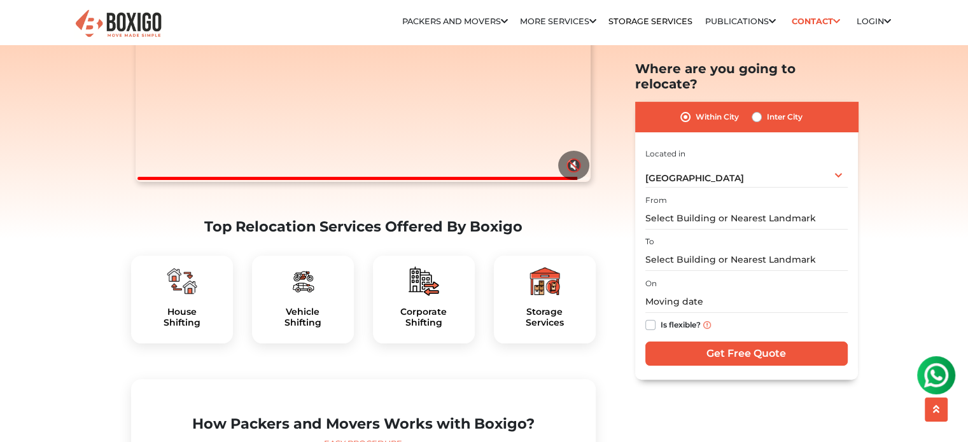
scroll to position [255, 0]
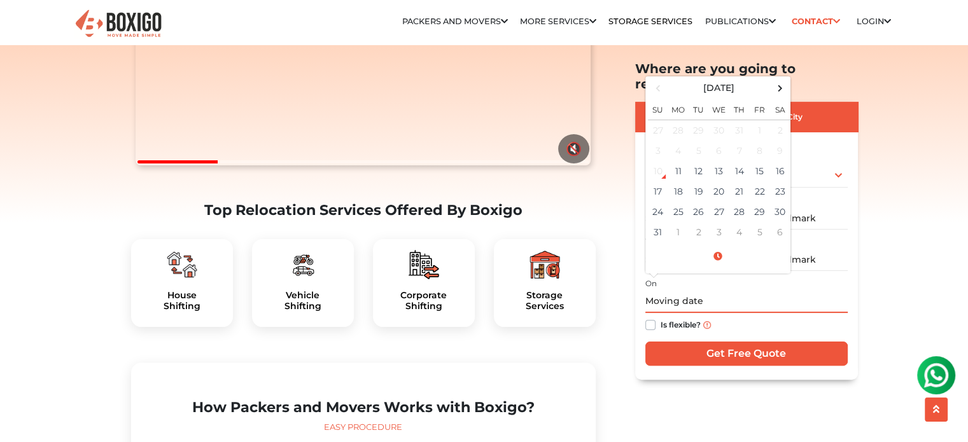
click at [684, 291] on input "text" at bounding box center [746, 302] width 202 height 22
click at [717, 181] on td "20" at bounding box center [719, 191] width 20 height 20
click at [832, 291] on input "[DATE] 12:00 AM" at bounding box center [746, 302] width 202 height 22
click at [700, 291] on input "[DATE] 12:00 AM" at bounding box center [746, 302] width 202 height 22
click at [706, 291] on input "[DATE] 12:00 AM" at bounding box center [746, 302] width 202 height 22
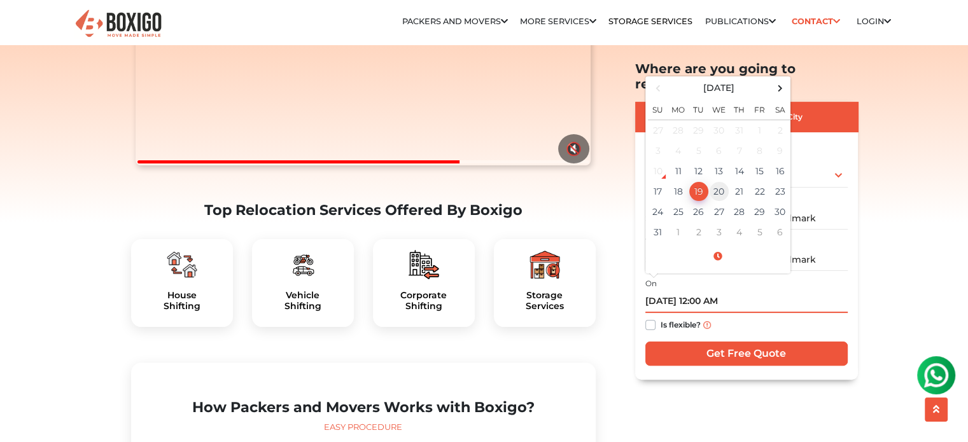
click at [719, 181] on td "20" at bounding box center [719, 191] width 20 height 20
click at [705, 291] on input "[DATE] 12:00 AM" at bounding box center [746, 302] width 202 height 22
click at [701, 291] on input "[DATE] 12:00 AM" at bounding box center [746, 302] width 202 height 22
click at [708, 291] on input "[DATE] 12:00 AM" at bounding box center [746, 302] width 202 height 22
click at [700, 291] on input "[DATE] 12:00 AM" at bounding box center [746, 302] width 202 height 22
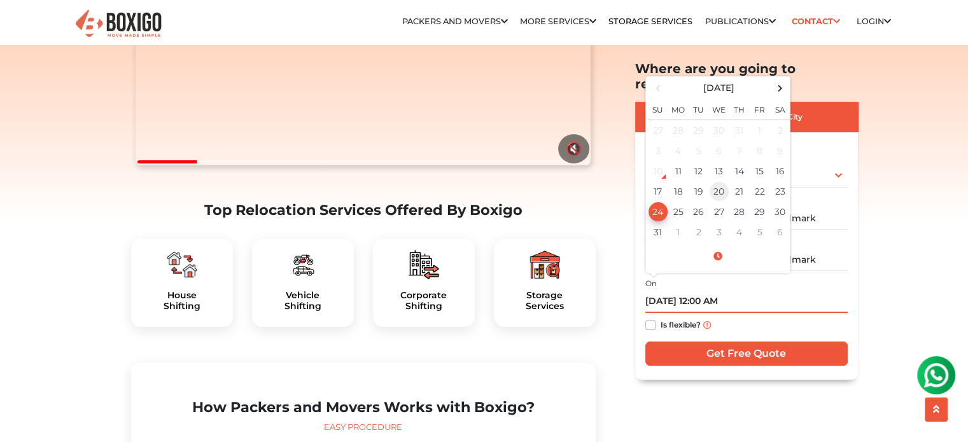
click at [720, 181] on td "20" at bounding box center [719, 191] width 20 height 20
click at [736, 291] on input "[DATE] 12:00 AM" at bounding box center [746, 302] width 202 height 22
click at [705, 291] on input "[DATE] 12:00 AM" at bounding box center [746, 302] width 202 height 22
click at [745, 291] on input "[DATE] 14:00 AM" at bounding box center [746, 302] width 202 height 22
click at [729, 291] on input "[DATE] 14:00 AM" at bounding box center [746, 302] width 202 height 22
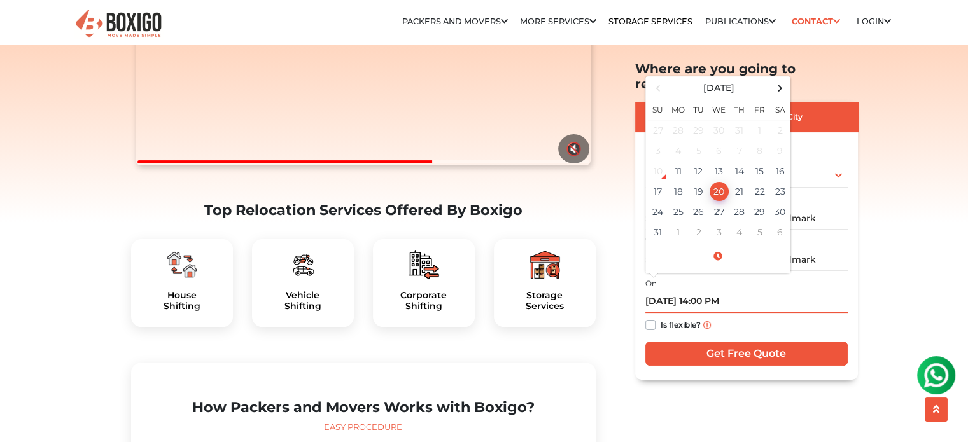
click at [709, 291] on input "[DATE] 14:00 PM" at bounding box center [746, 302] width 202 height 22
click at [705, 291] on input "[DATE] 14:00 PM" at bounding box center [746, 302] width 202 height 22
click at [790, 291] on input "[DATE] 02:00 PM" at bounding box center [746, 302] width 202 height 22
click at [717, 181] on td "20" at bounding box center [719, 191] width 20 height 20
click at [723, 181] on td "20" at bounding box center [719, 191] width 20 height 20
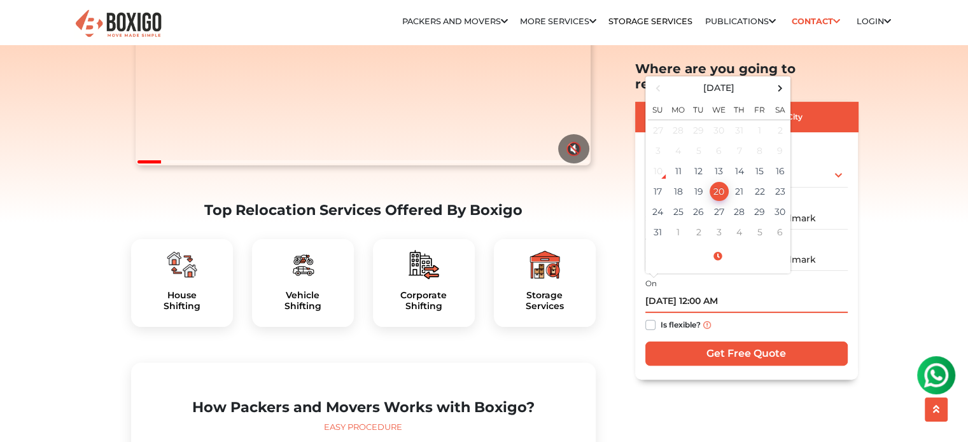
click at [707, 291] on input "[DATE] 12:00 AM" at bounding box center [746, 302] width 202 height 22
click at [732, 291] on input "[DATE] 12:00 AM" at bounding box center [746, 302] width 202 height 22
click at [724, 181] on td "20" at bounding box center [719, 191] width 20 height 20
click at [706, 291] on input "[DATE] 12:00 AM" at bounding box center [746, 302] width 202 height 22
click at [702, 291] on input "[DATE] 12:00 AM" at bounding box center [746, 302] width 202 height 22
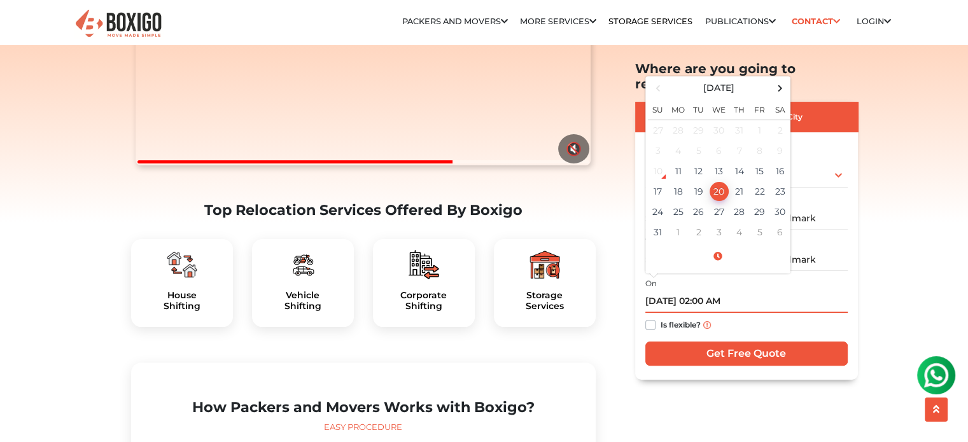
click at [733, 291] on input "[DATE] 02:00 AM" at bounding box center [746, 302] width 202 height 22
type input "[DATE] 2:00 PM"
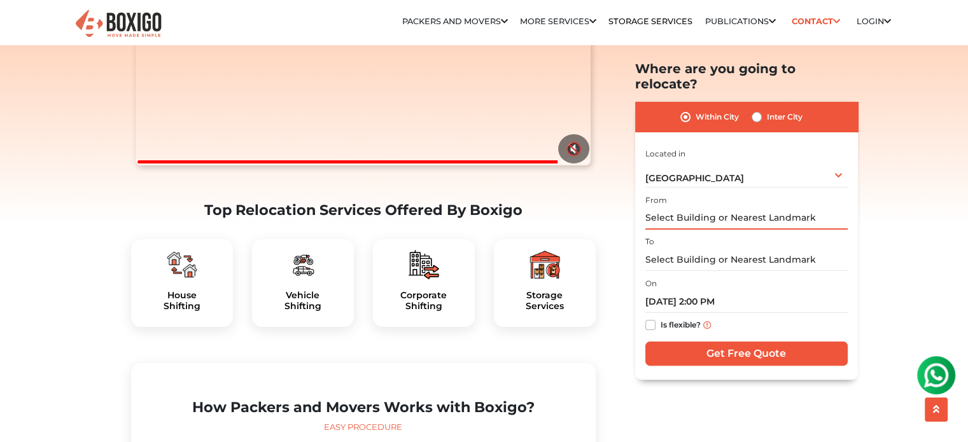
click at [700, 207] on input "text" at bounding box center [746, 218] width 202 height 22
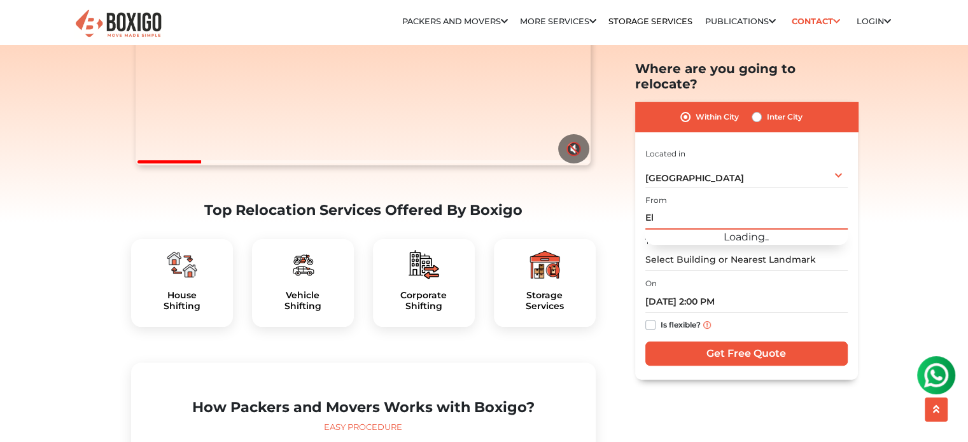
type input "E"
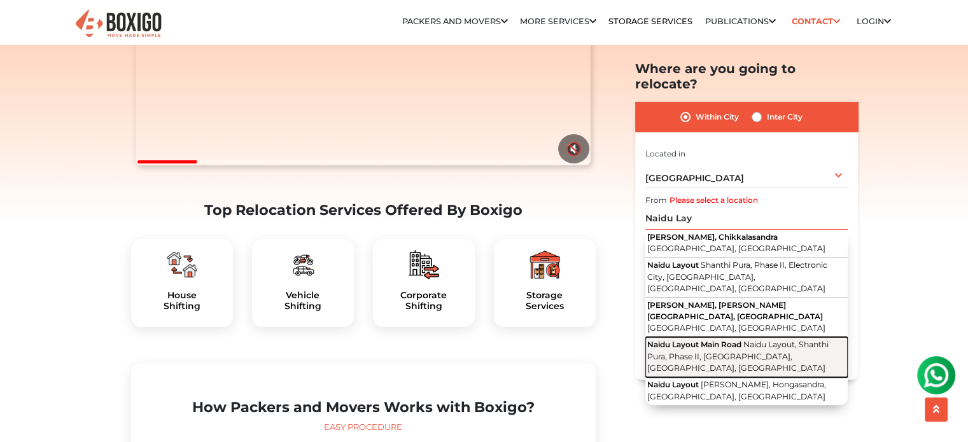
click at [736, 340] on span "Naidu Layout, Shanthi Pura, Phase II, [GEOGRAPHIC_DATA], [GEOGRAPHIC_DATA], [GE…" at bounding box center [737, 356] width 181 height 33
type input "[STREET_ADDRESS]"
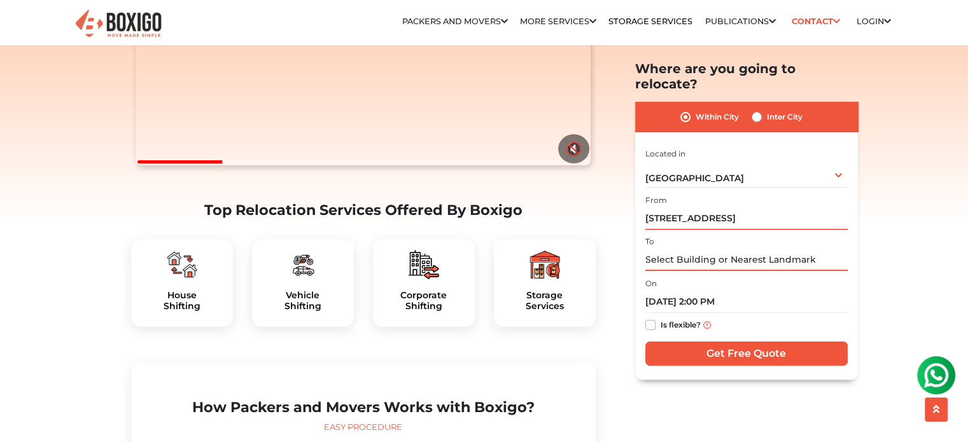
click at [699, 249] on input "text" at bounding box center [746, 260] width 202 height 22
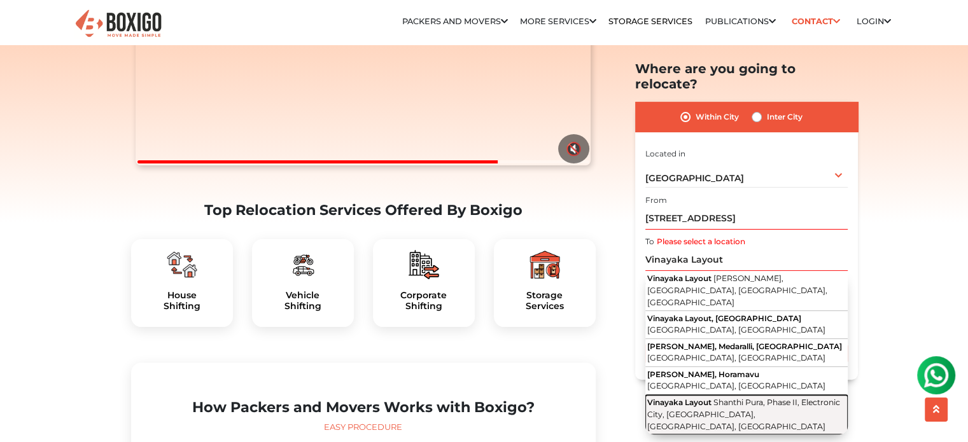
click at [702, 398] on span "Shanthi Pura, Phase II, Electronic City, [GEOGRAPHIC_DATA], [GEOGRAPHIC_DATA], …" at bounding box center [743, 414] width 193 height 33
type input "Vinayaka Layout, Shanthi Pura, Phase II, [GEOGRAPHIC_DATA], [GEOGRAPHIC_DATA], …"
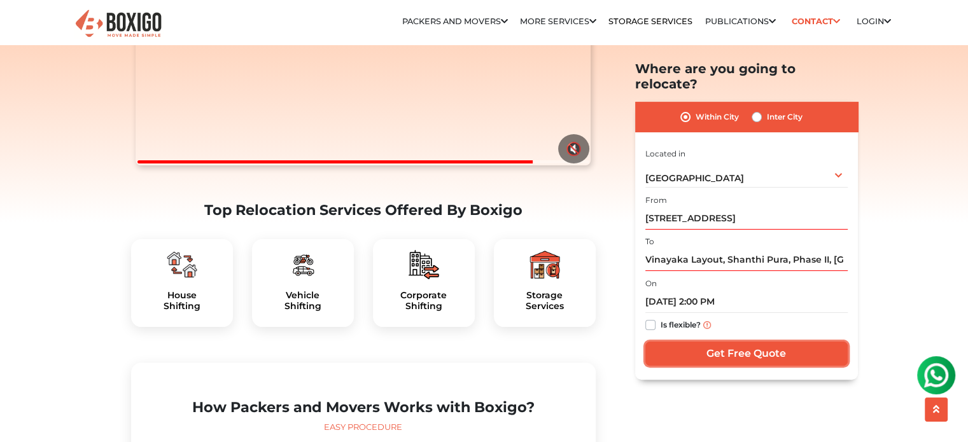
click at [723, 342] on input "Get Free Quote" at bounding box center [746, 354] width 202 height 24
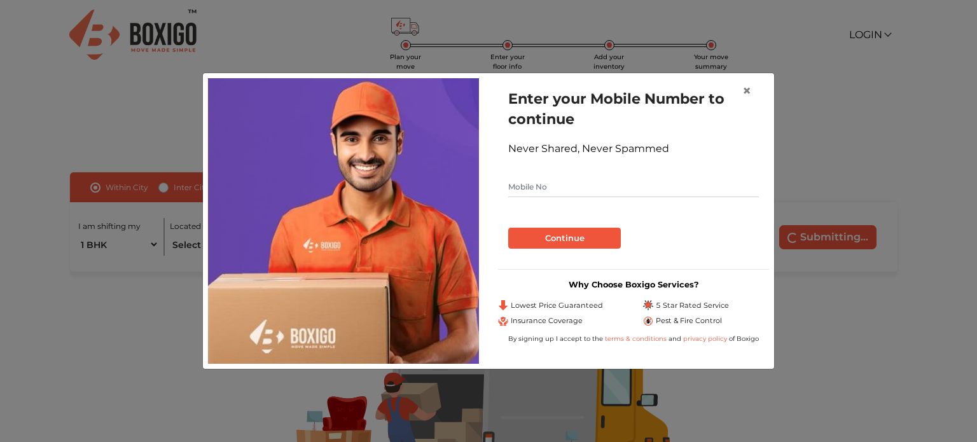
click at [553, 191] on input "text" at bounding box center [633, 187] width 251 height 20
type input "7358610229"
click at [552, 241] on button "Continue" at bounding box center [564, 239] width 113 height 22
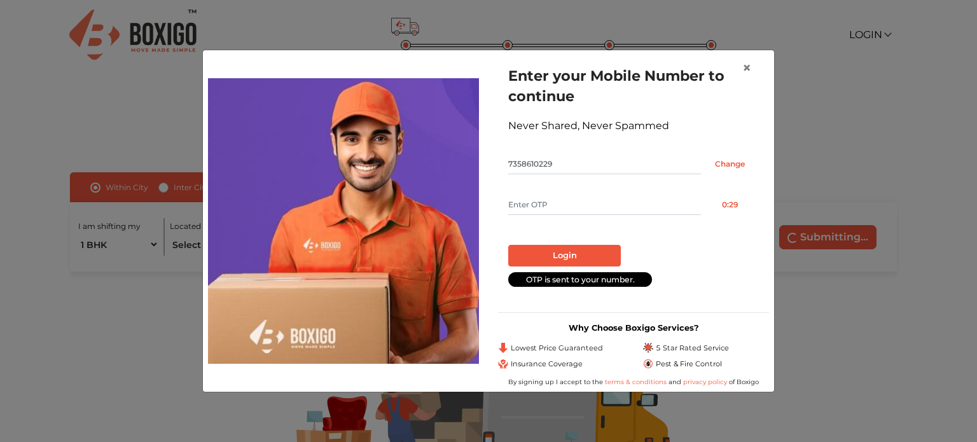
click at [613, 206] on input "text" at bounding box center [604, 205] width 193 height 20
type input "8914"
click at [573, 256] on button "Login" at bounding box center [564, 256] width 113 height 22
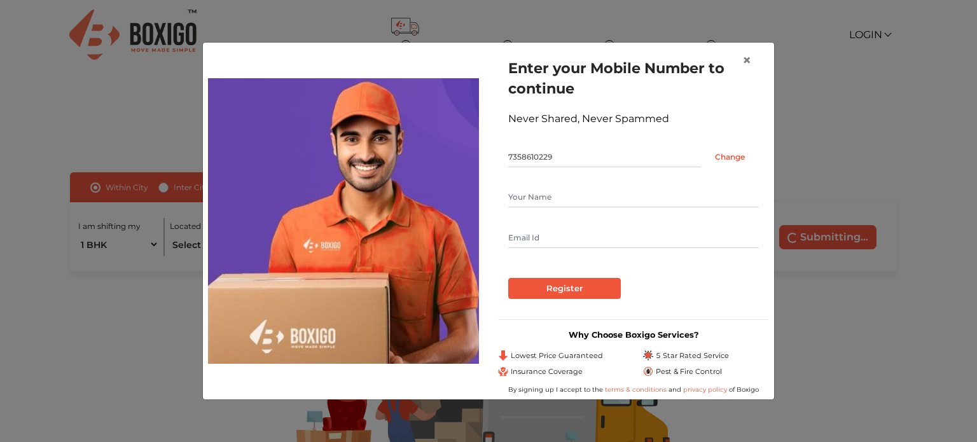
click at [565, 199] on input "text" at bounding box center [633, 197] width 251 height 20
type input "Sankarnarayanan A"
click at [560, 237] on input "text" at bounding box center [633, 238] width 251 height 20
type input "sankar100895@gmail.com"
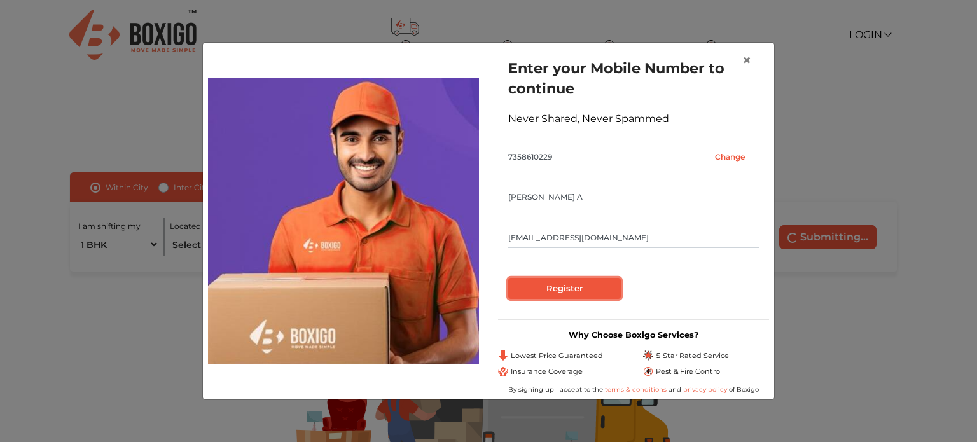
click at [569, 291] on input "Register" at bounding box center [564, 289] width 113 height 22
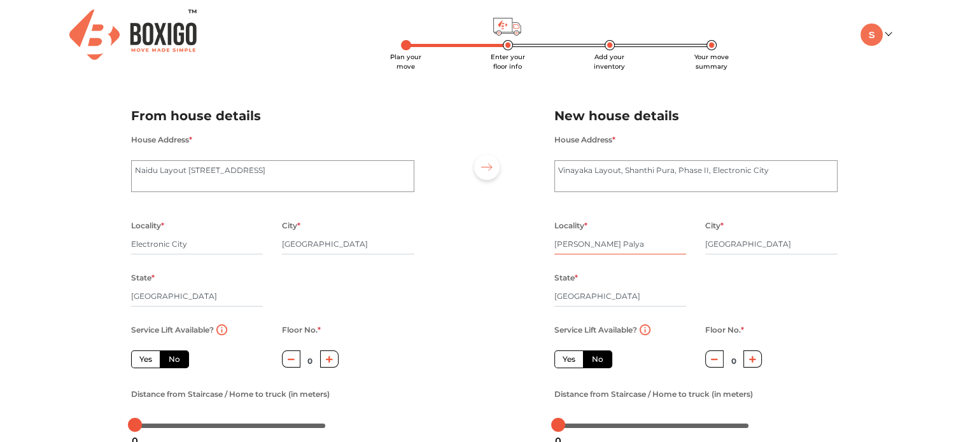
click at [597, 242] on input "Bhovi Palya" at bounding box center [620, 244] width 132 height 20
click at [326, 363] on icon "button" at bounding box center [329, 360] width 7 height 8
type input "1"
click at [631, 242] on input "Bhovi Palya" at bounding box center [620, 244] width 132 height 20
type input "B"
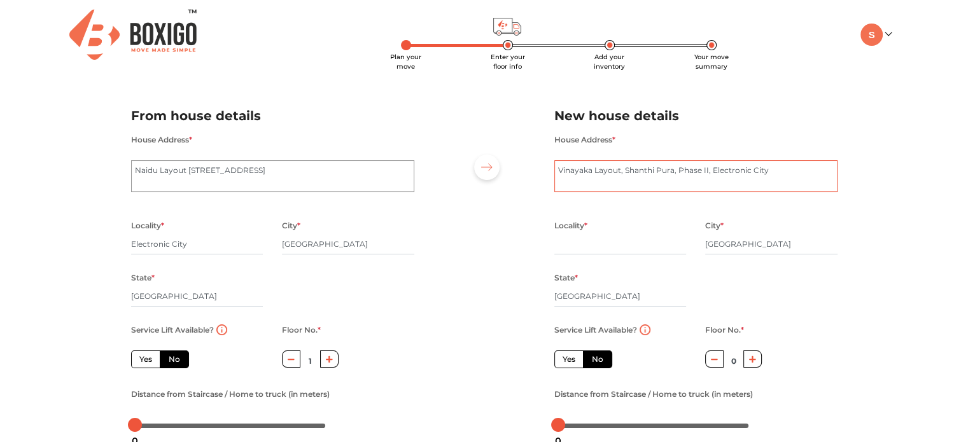
drag, startPoint x: 710, startPoint y: 170, endPoint x: 812, endPoint y: 160, distance: 102.3
click at [812, 160] on div "House Address * Vinayaka Layout, Shanthi Pura, Phase II, Electronic City" at bounding box center [695, 170] width 283 height 76
type input "Bhovi Palya"
drag, startPoint x: 712, startPoint y: 174, endPoint x: 789, endPoint y: 173, distance: 77.0
click at [789, 173] on textarea "Vinayaka Layout, Shanthi Pura, Phase II, Electronic City" at bounding box center [695, 176] width 283 height 32
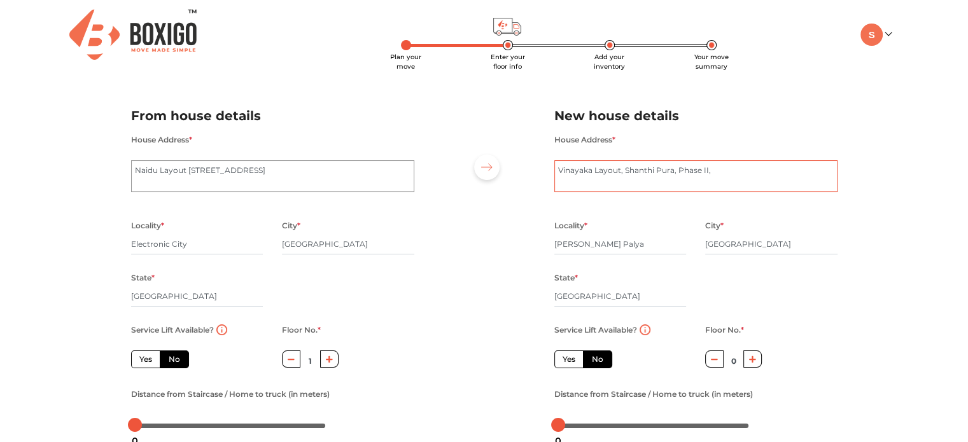
type textarea "Vinayaka Layout, Shanthi Pura, Phase II,"
drag, startPoint x: 610, startPoint y: 242, endPoint x: 492, endPoint y: 248, distance: 118.5
click at [492, 248] on div "From house details House Address * Naidu Layout Main Road, Naidu Layout, Shanth…" at bounding box center [484, 265] width 725 height 351
paste input "Electronic City"
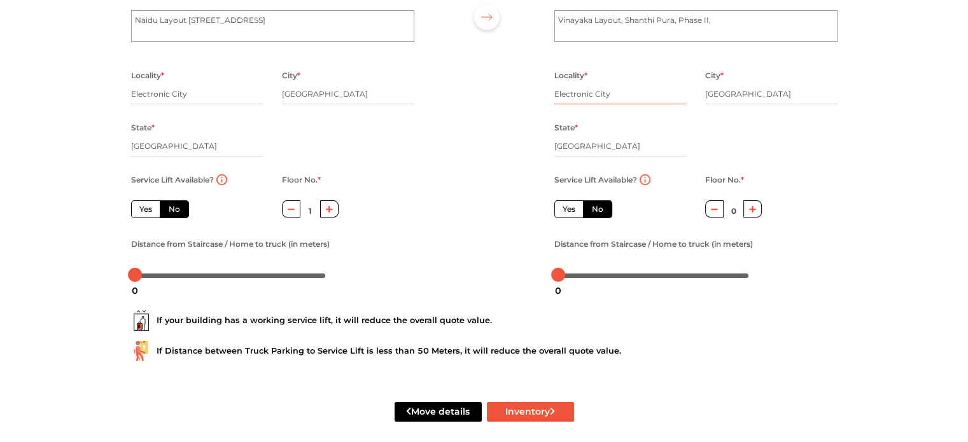
scroll to position [162, 0]
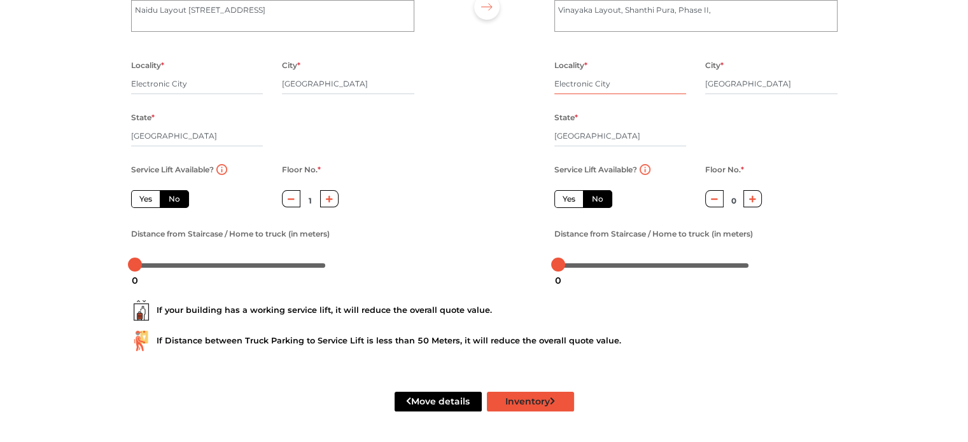
type input "Electronic City"
click at [503, 404] on button "Inventory" at bounding box center [530, 402] width 87 height 20
radio input "true"
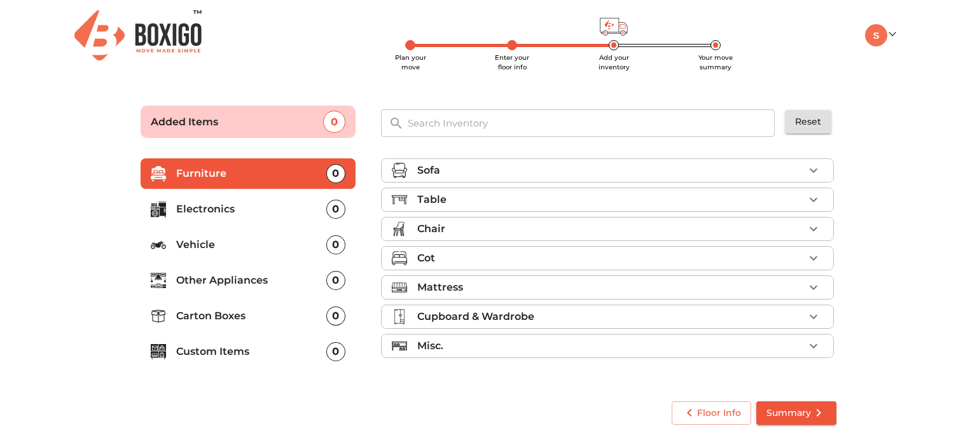
click at [542, 196] on div "Table" at bounding box center [610, 199] width 387 height 15
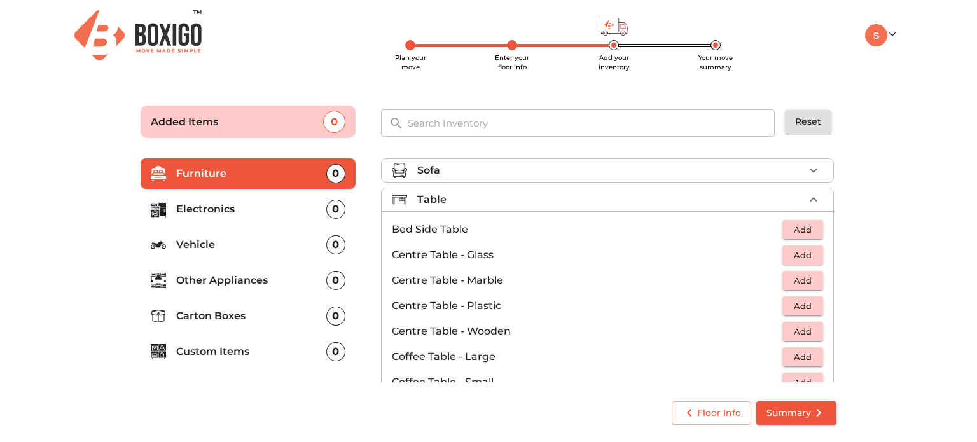
click at [541, 170] on div "Sofa" at bounding box center [610, 170] width 387 height 15
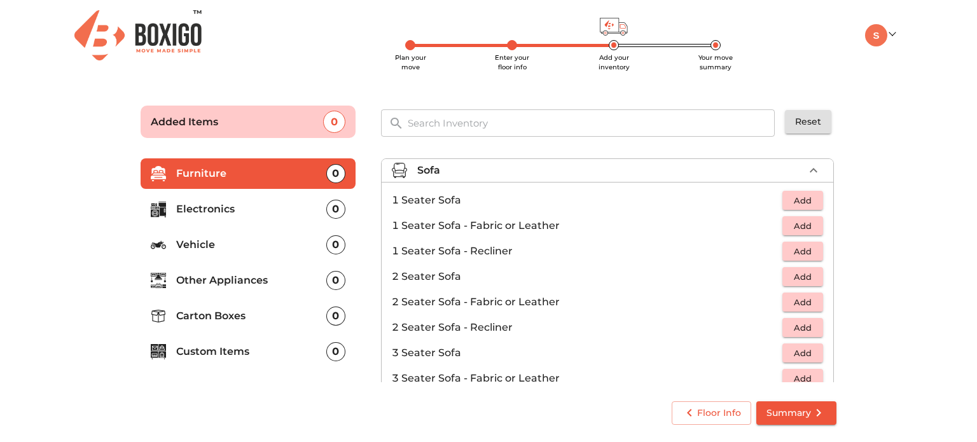
click at [541, 170] on div "Sofa" at bounding box center [610, 170] width 387 height 15
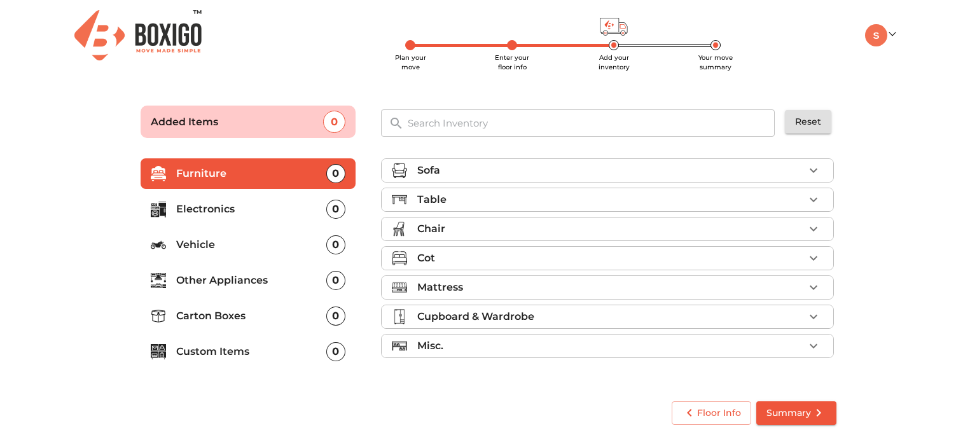
click at [501, 286] on div "Mattress" at bounding box center [610, 287] width 387 height 15
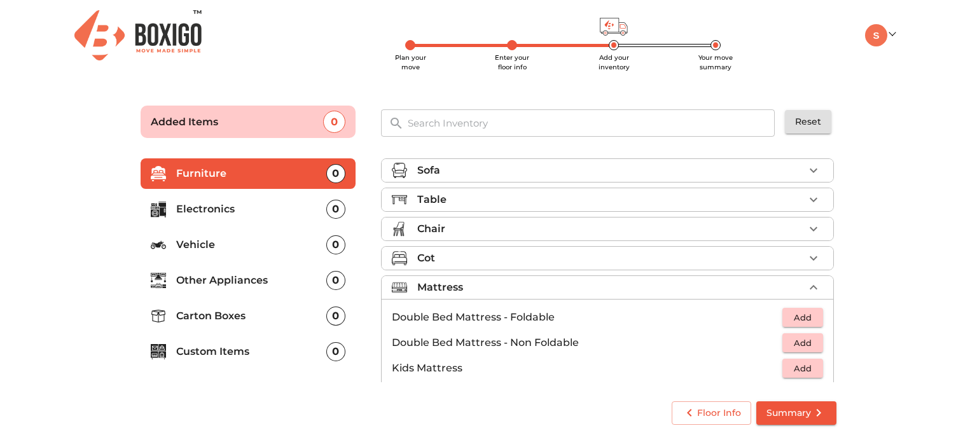
click at [528, 202] on div "Table" at bounding box center [610, 199] width 387 height 15
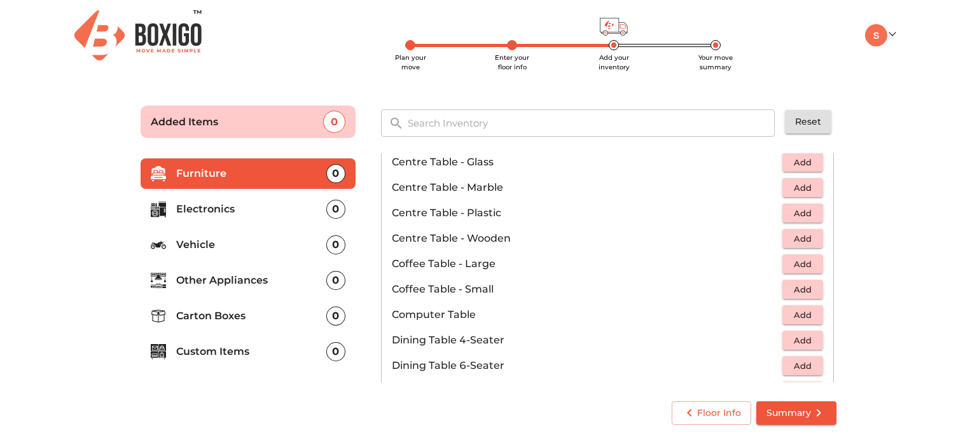
scroll to position [64, 0]
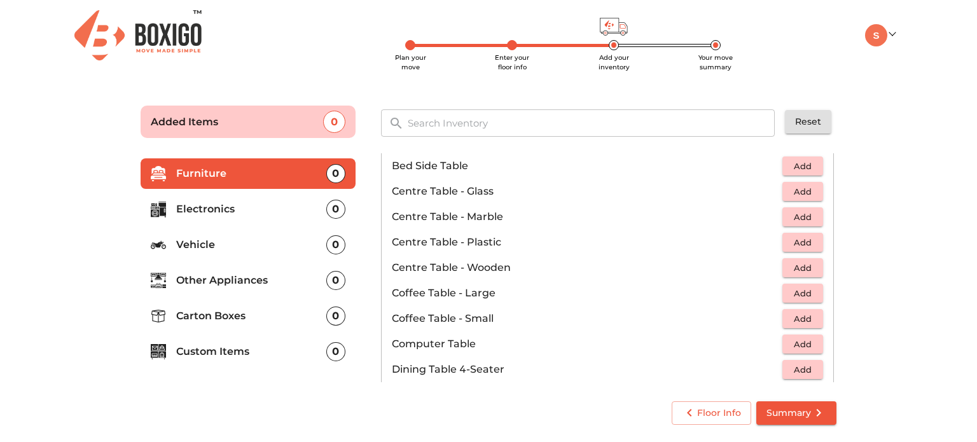
click at [809, 290] on span "Add" at bounding box center [803, 293] width 28 height 15
click at [809, 290] on icon "button" at bounding box center [813, 293] width 15 height 15
click at [853, 290] on main "Plan your move Enter your floor info Add your inventory Your move summary Added…" at bounding box center [488, 263] width 977 height 350
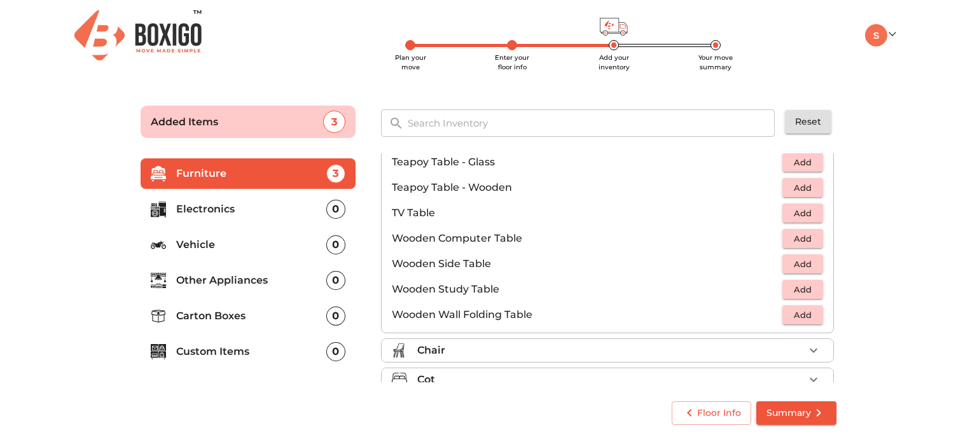
scroll to position [886, 0]
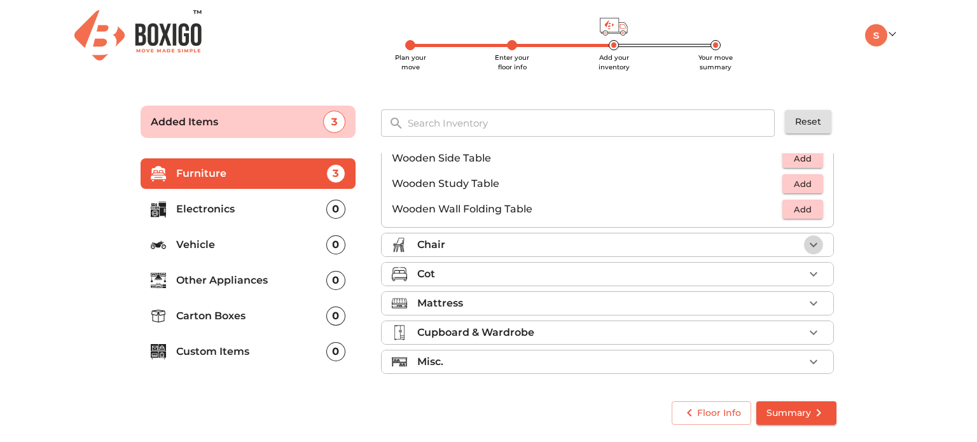
click at [810, 243] on icon "button" at bounding box center [814, 245] width 8 height 4
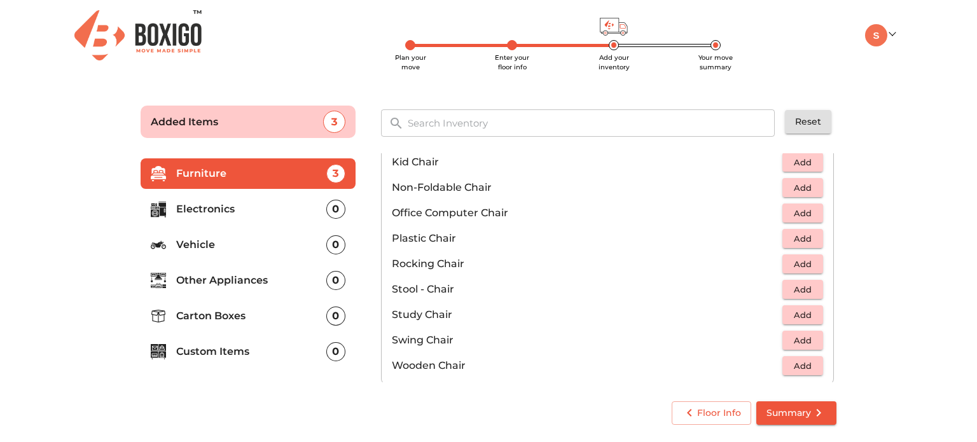
scroll to position [382, 0]
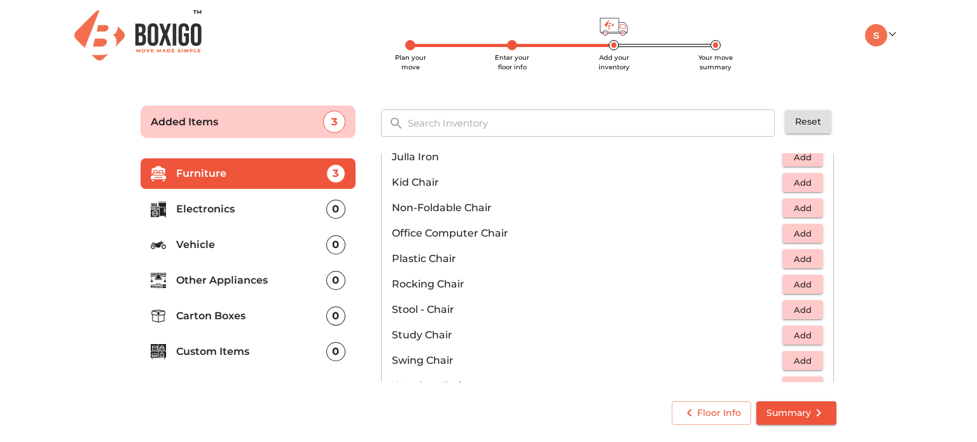
click at [807, 259] on span "Add" at bounding box center [803, 259] width 28 height 15
click at [809, 261] on icon "button" at bounding box center [813, 259] width 9 height 9
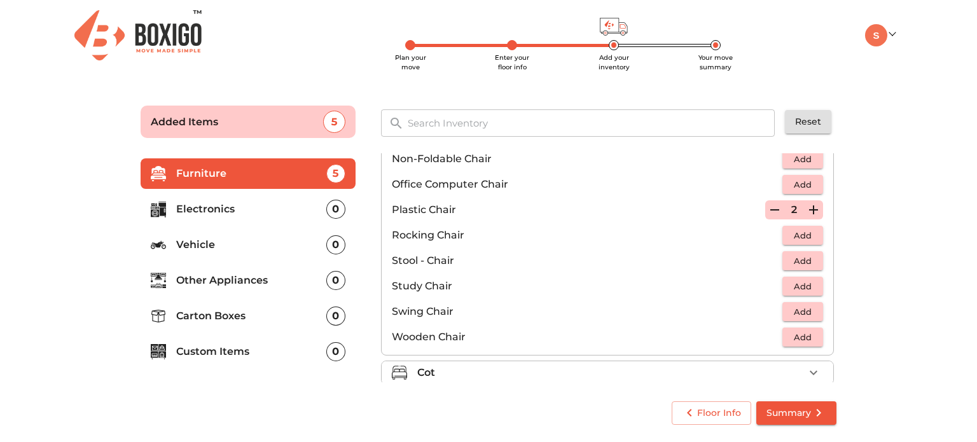
scroll to position [529, 0]
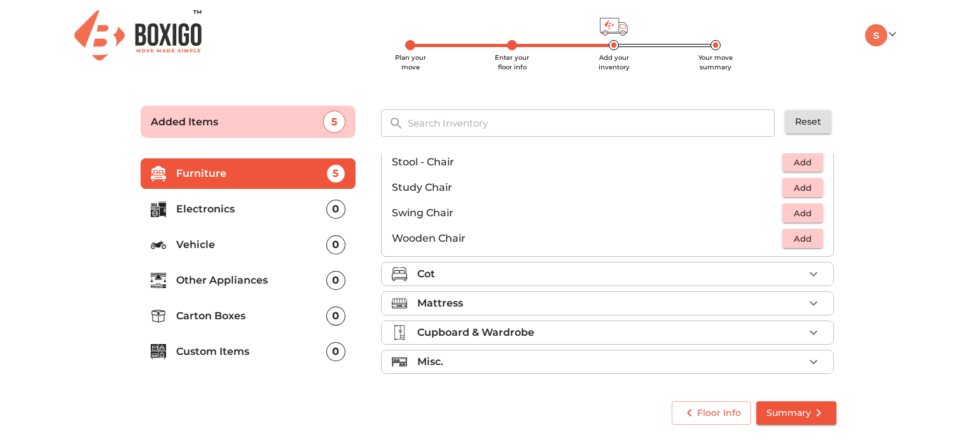
click at [813, 267] on icon "button" at bounding box center [813, 274] width 15 height 15
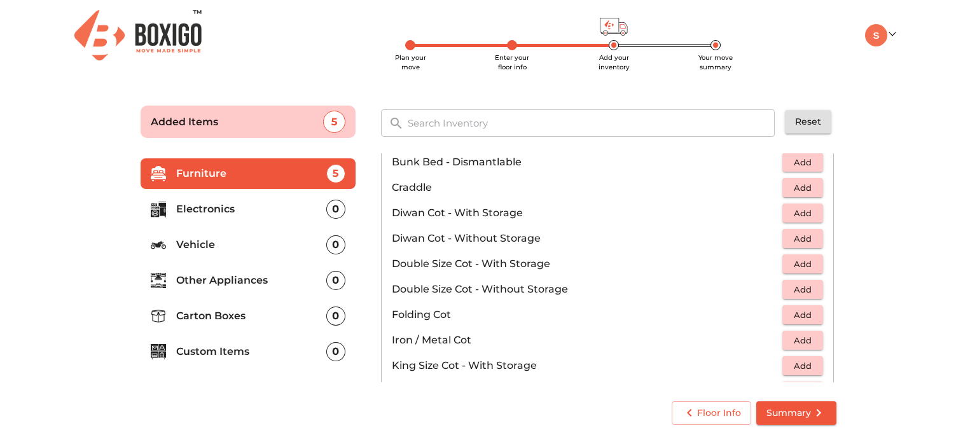
scroll to position [148, 0]
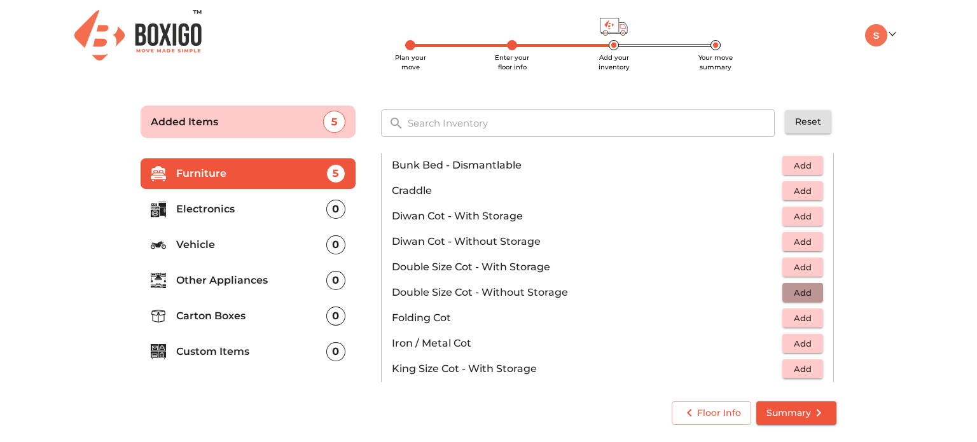
click at [814, 292] on button "Add" at bounding box center [803, 293] width 41 height 20
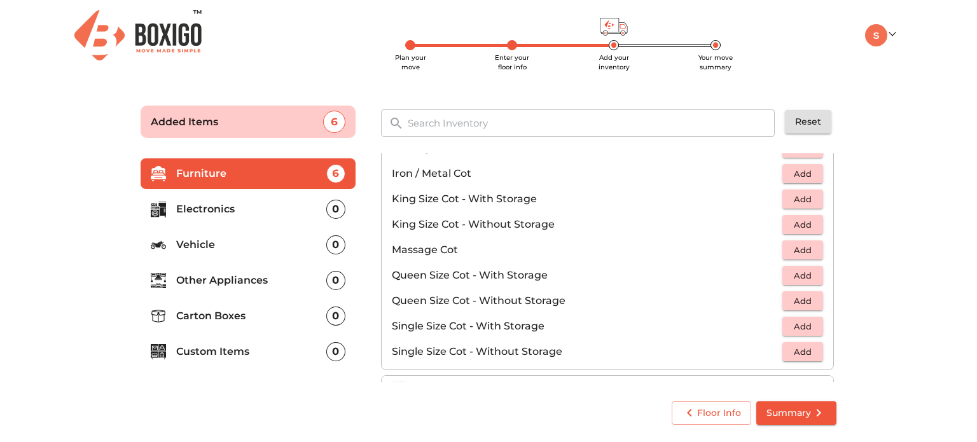
scroll to position [402, 0]
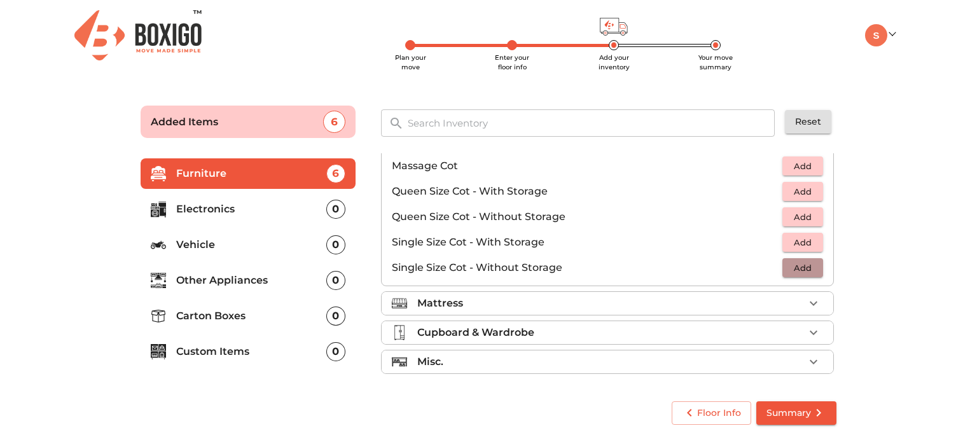
click at [809, 269] on span "Add" at bounding box center [803, 268] width 28 height 15
click at [811, 307] on icon "button" at bounding box center [813, 303] width 15 height 15
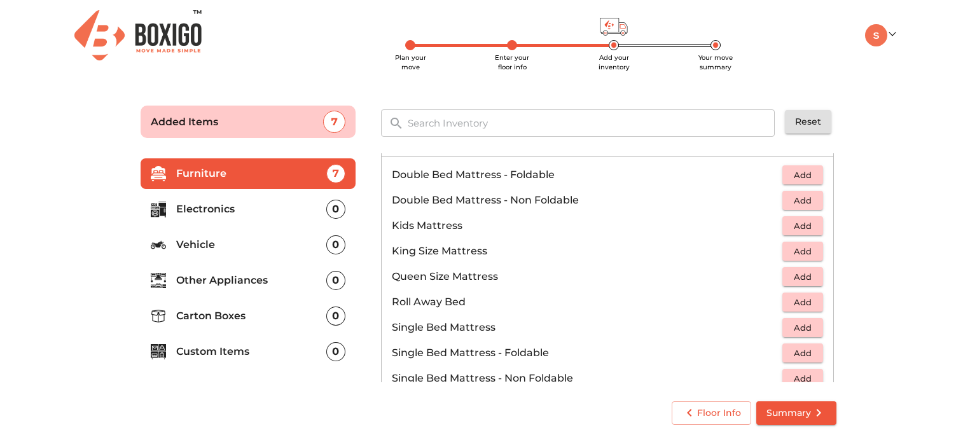
scroll to position [206, 0]
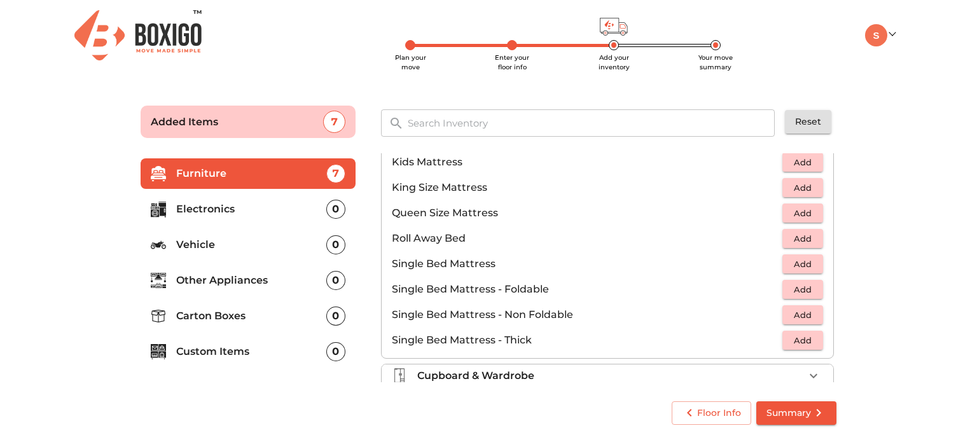
click at [814, 284] on button "Add" at bounding box center [803, 290] width 41 height 20
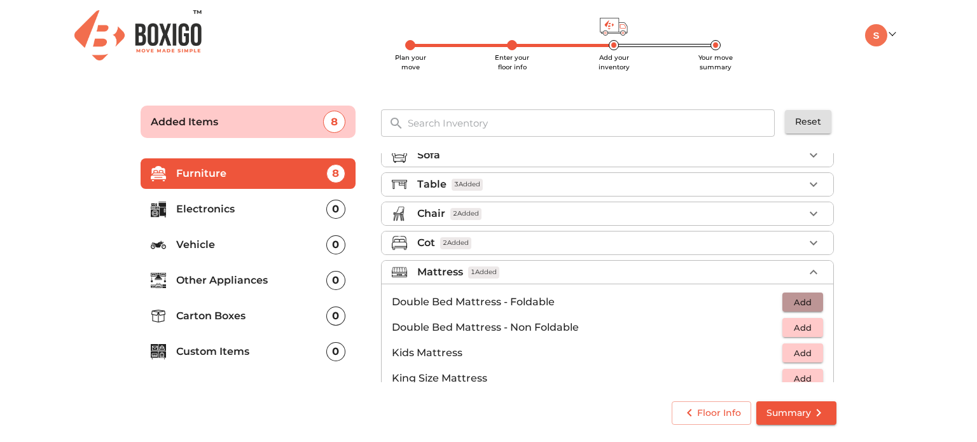
click at [792, 297] on span "Add" at bounding box center [803, 302] width 28 height 15
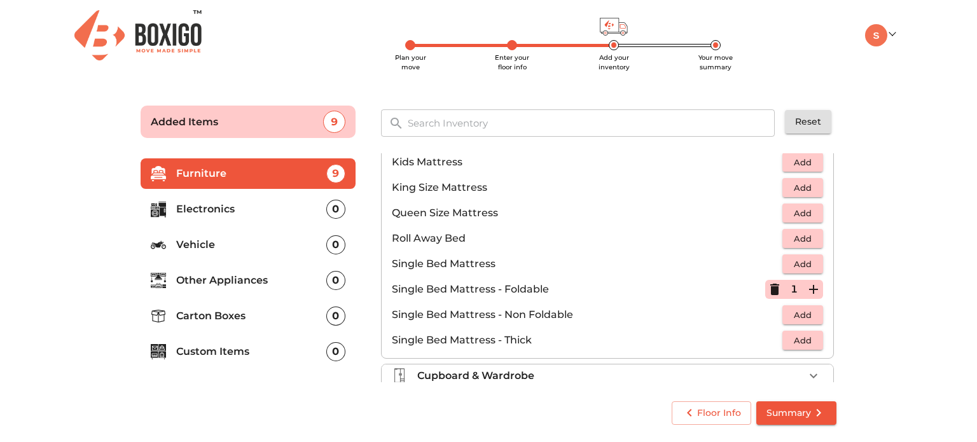
scroll to position [249, 0]
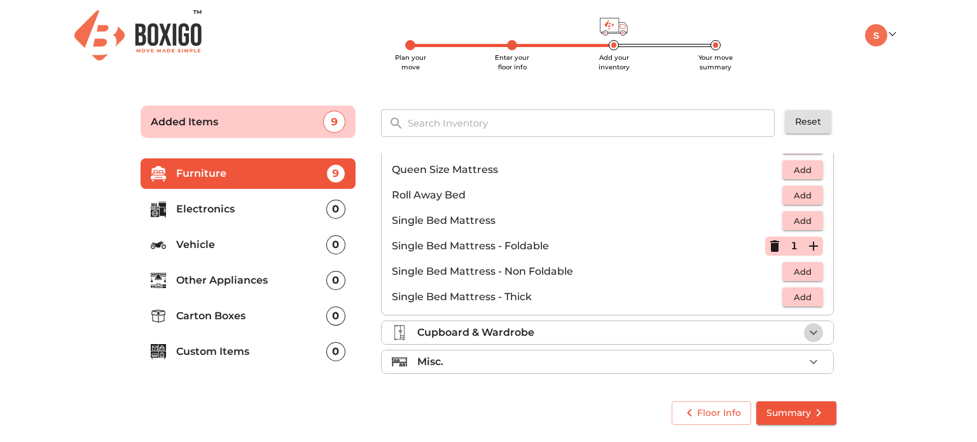
click at [812, 332] on icon "button" at bounding box center [813, 332] width 15 height 15
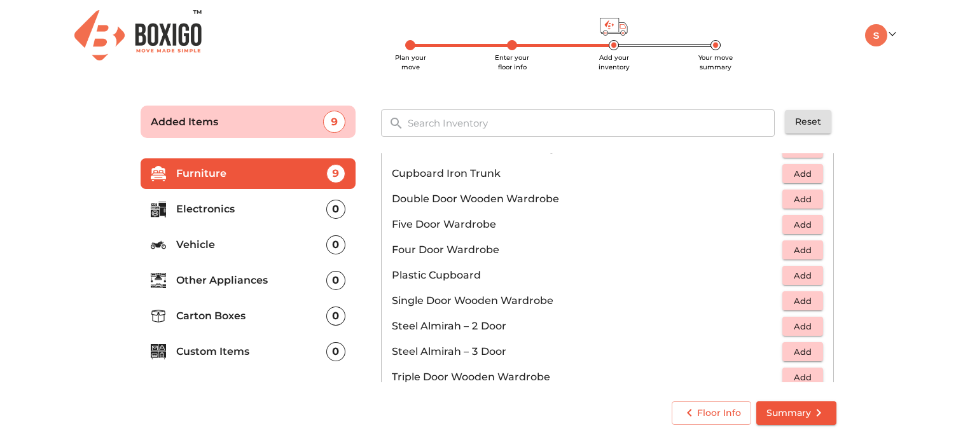
scroll to position [428, 0]
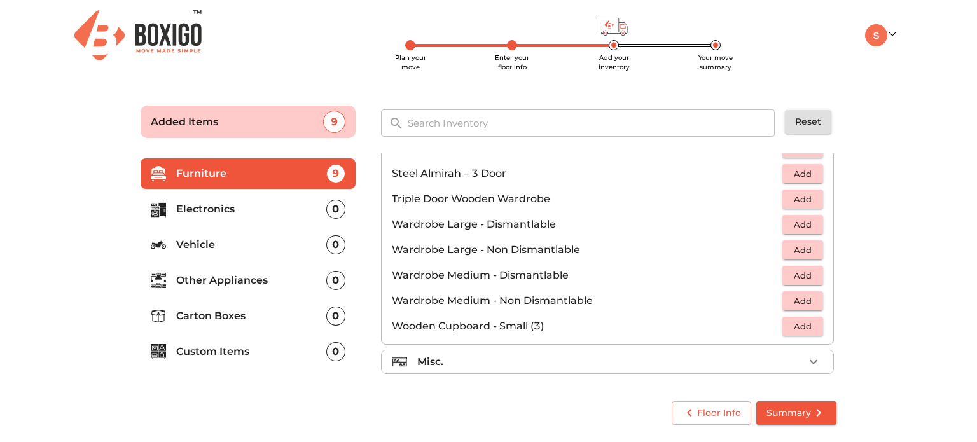
click at [806, 354] on icon "button" at bounding box center [813, 361] width 15 height 15
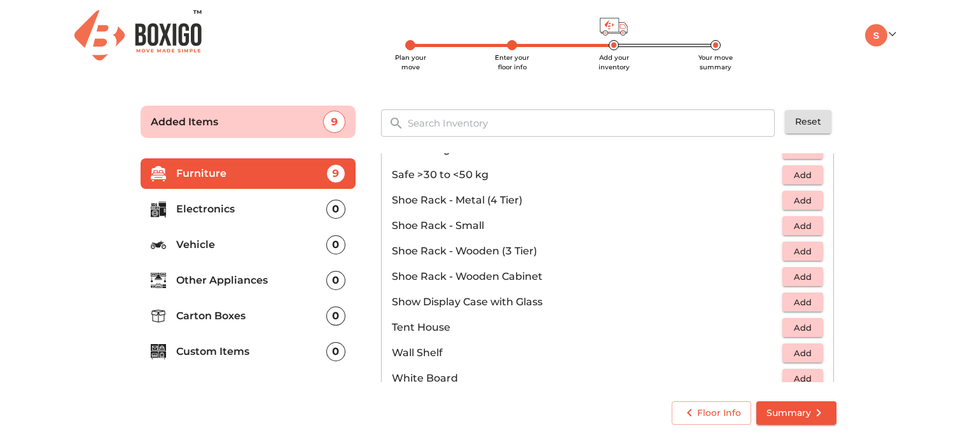
scroll to position [682, 0]
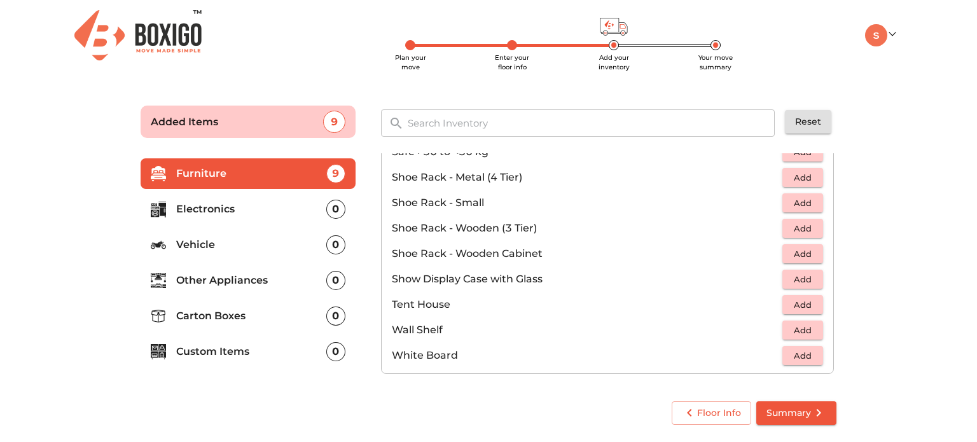
click at [239, 316] on p "Carton Boxes" at bounding box center [251, 316] width 150 height 15
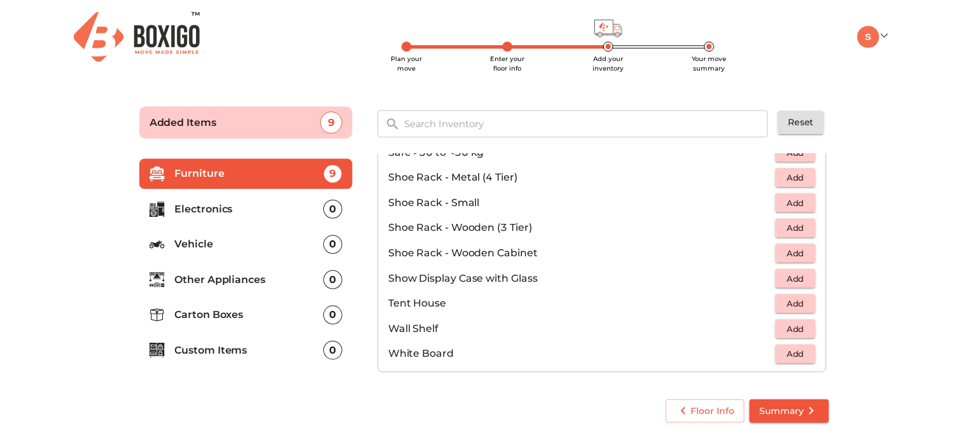
scroll to position [0, 0]
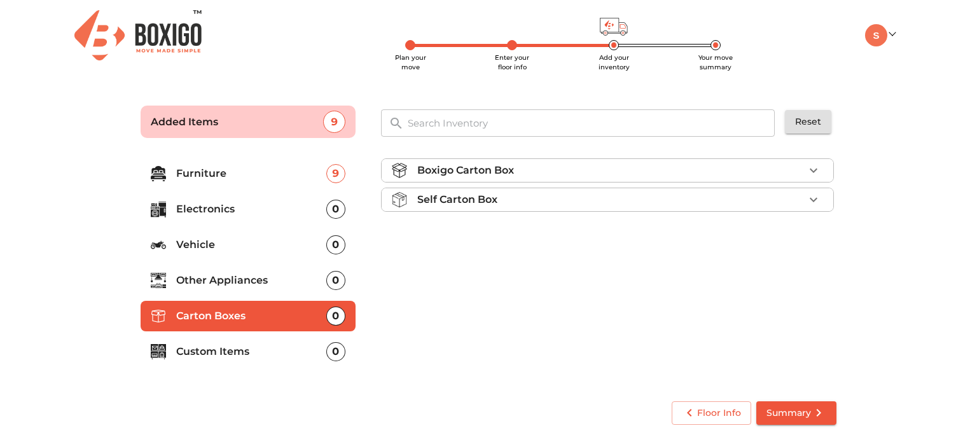
click at [669, 170] on div "Boxigo Carton Box" at bounding box center [610, 170] width 387 height 15
click at [613, 239] on div "Self Carton Box" at bounding box center [610, 235] width 387 height 15
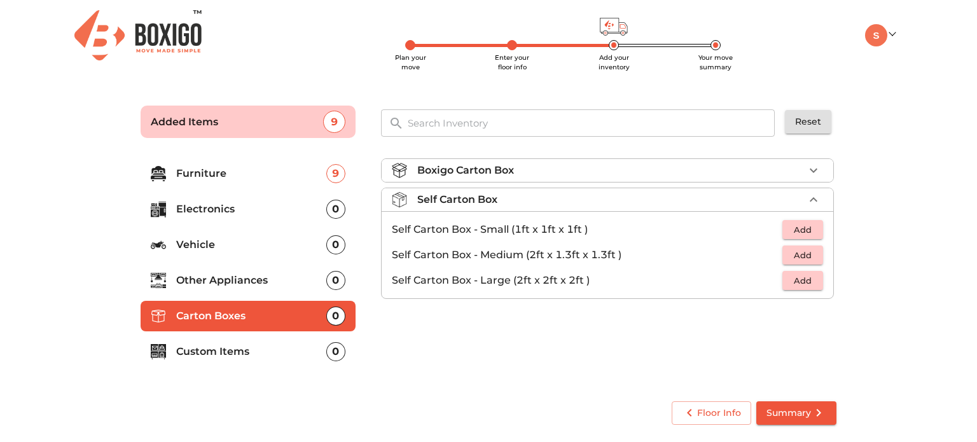
click at [781, 407] on span "Summary" at bounding box center [797, 413] width 60 height 16
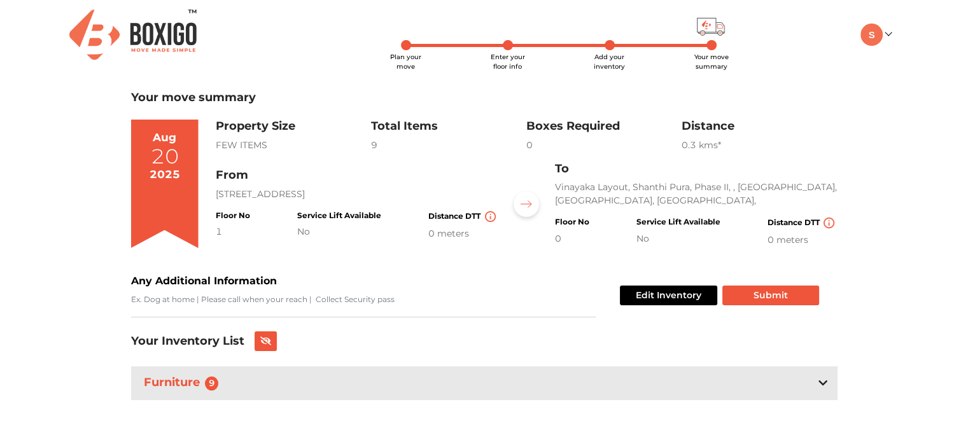
scroll to position [3, 0]
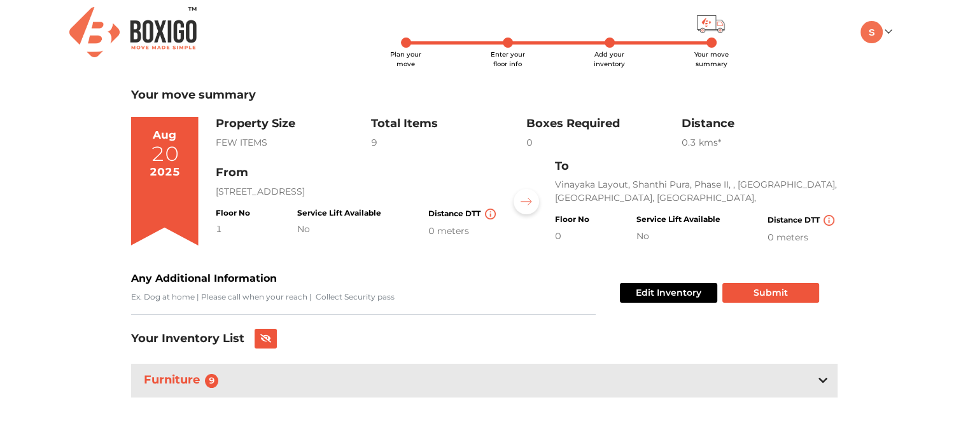
click at [827, 380] on div "Furniture 9" at bounding box center [484, 381] width 706 height 34
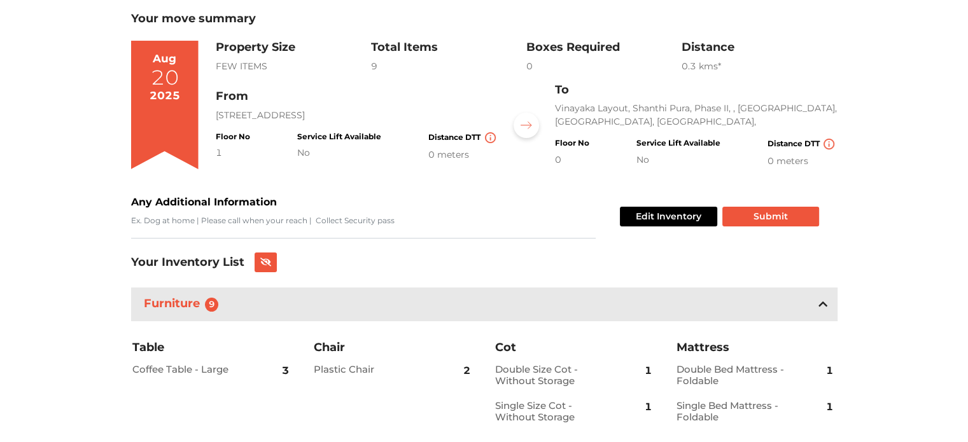
scroll to position [0, 0]
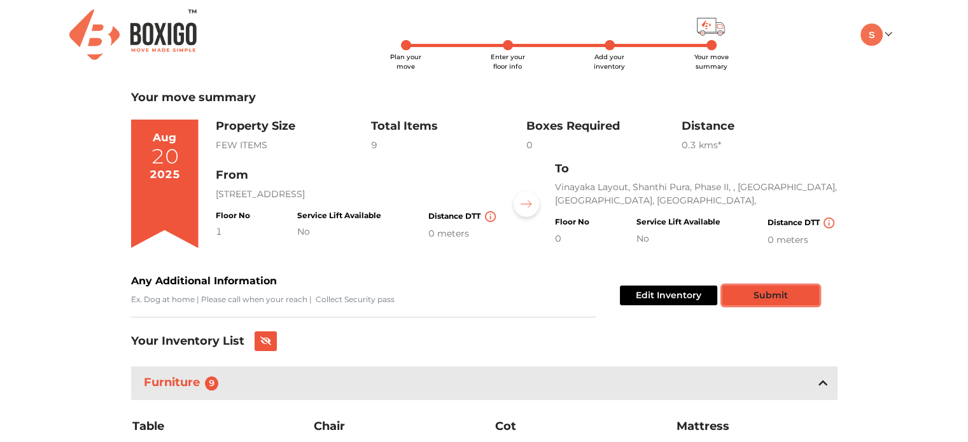
click at [766, 290] on button "Submit" at bounding box center [770, 296] width 97 height 20
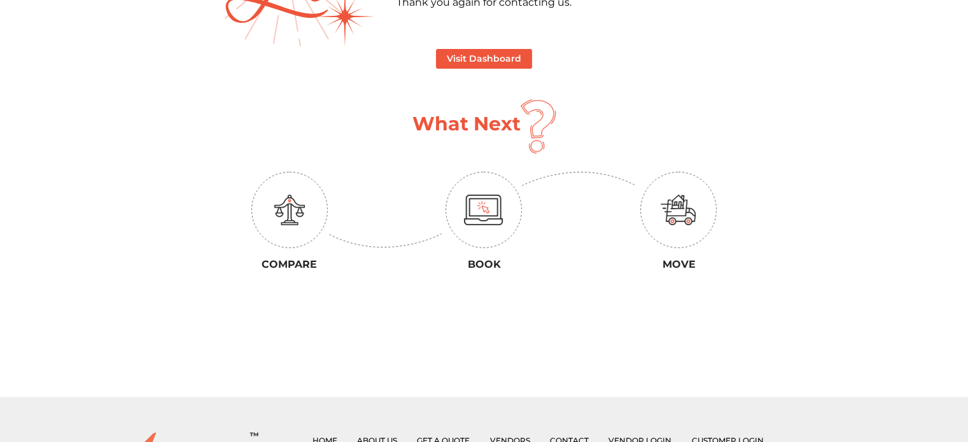
scroll to position [64, 0]
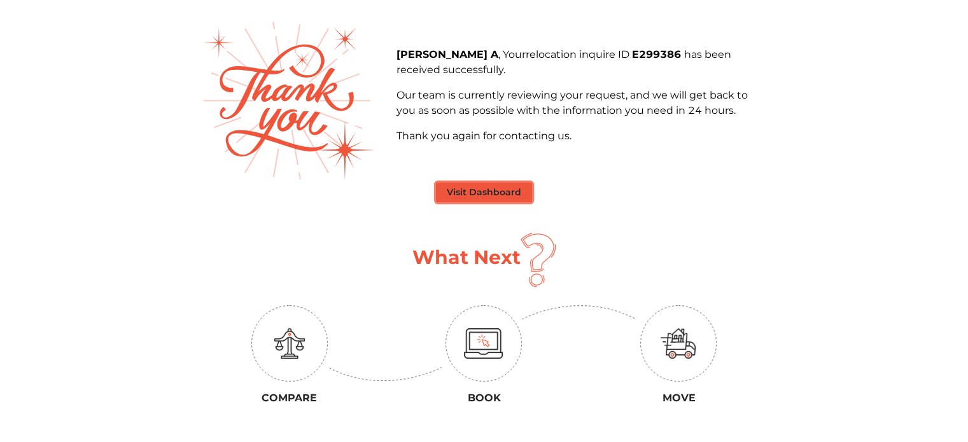
click at [519, 198] on button "Visit Dashboard" at bounding box center [484, 193] width 96 height 20
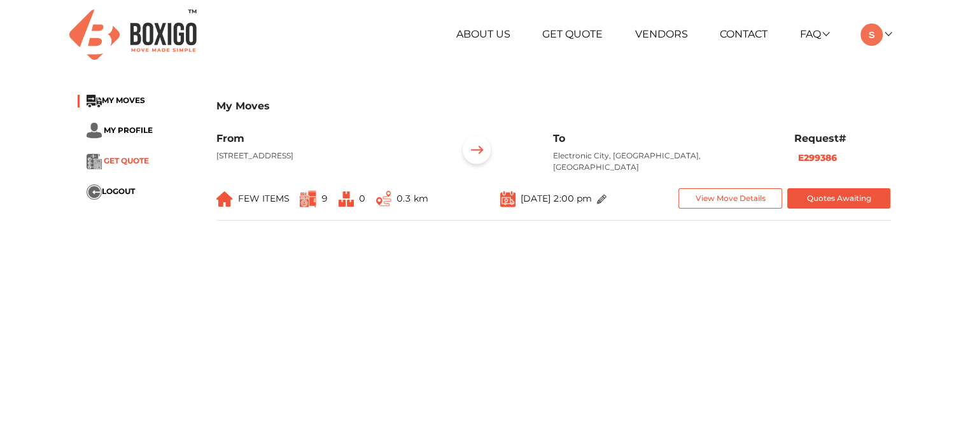
click at [145, 161] on span "GET QUOTE" at bounding box center [126, 161] width 45 height 10
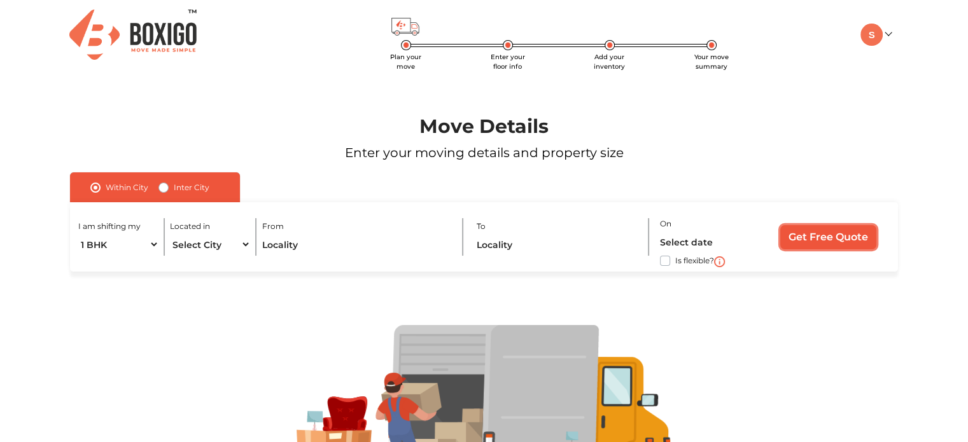
click at [814, 232] on input "Get Free Quote" at bounding box center [828, 237] width 96 height 24
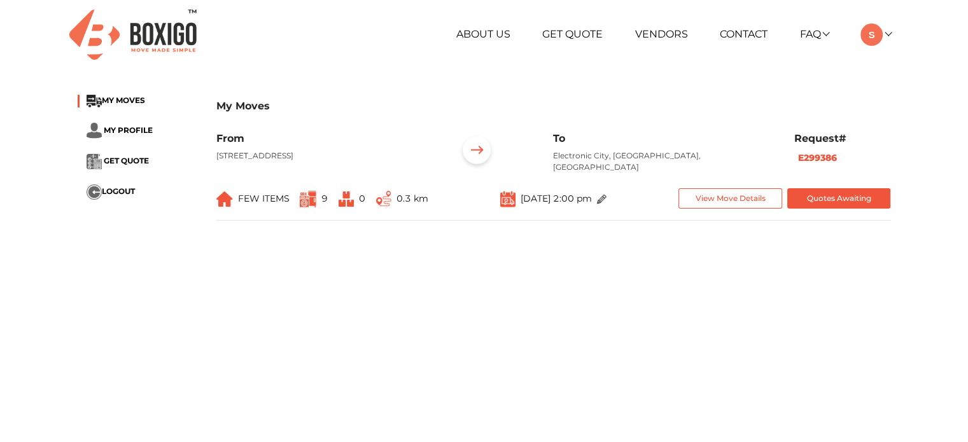
click at [311, 198] on img at bounding box center [308, 199] width 17 height 17
click at [258, 202] on span "FEW ITEMS" at bounding box center [264, 198] width 52 height 11
click at [692, 193] on button "View Move Details" at bounding box center [730, 198] width 104 height 21
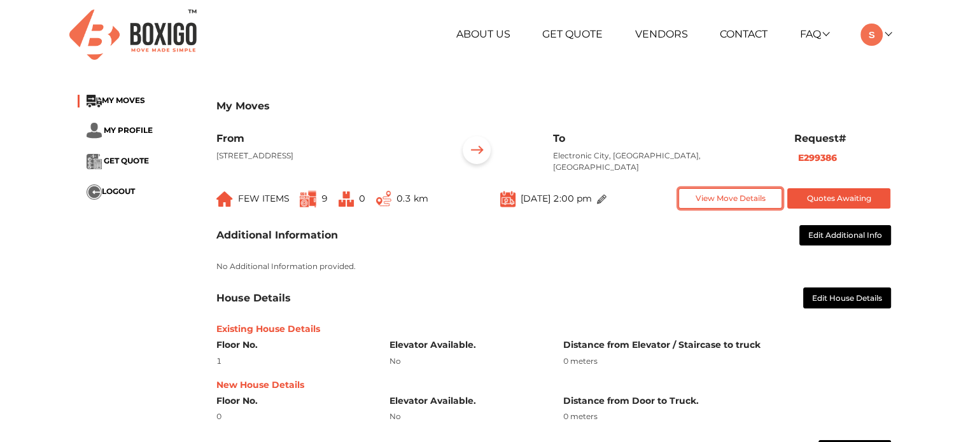
scroll to position [127, 0]
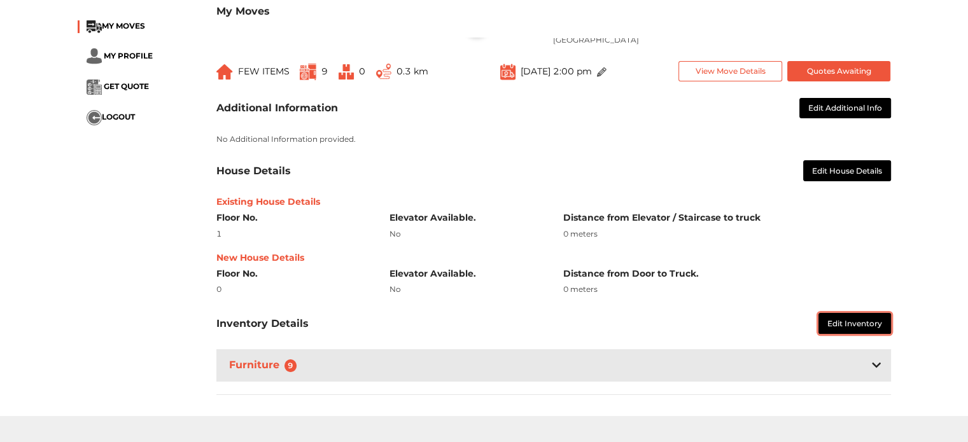
click at [834, 331] on button "Edit Inventory" at bounding box center [854, 323] width 73 height 21
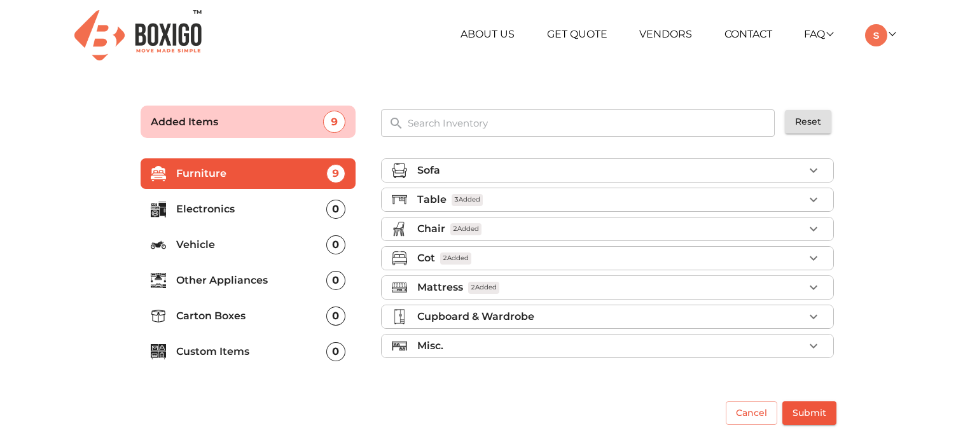
click at [251, 211] on p "Electronics" at bounding box center [251, 209] width 150 height 15
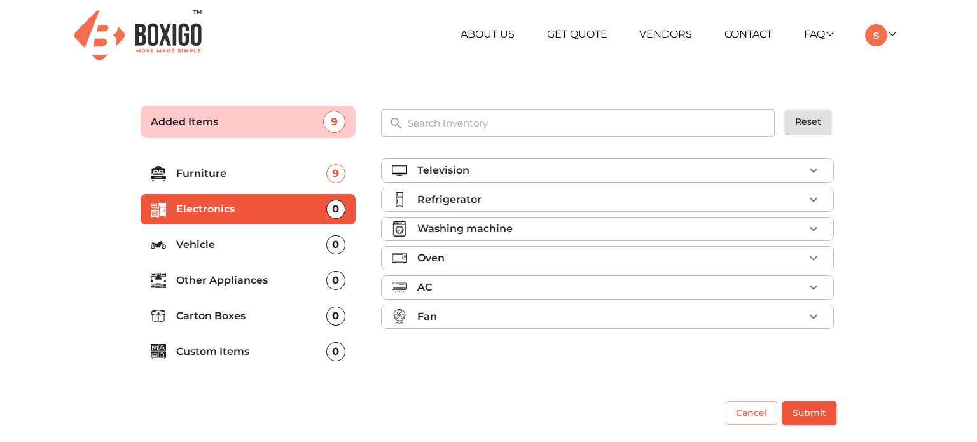
click at [481, 206] on div "Refrigerator" at bounding box center [610, 199] width 387 height 15
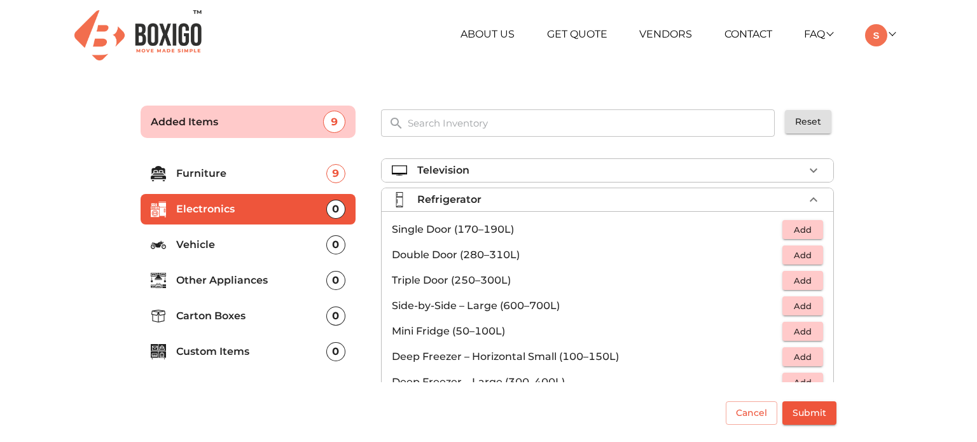
click at [807, 225] on span "Add" at bounding box center [803, 230] width 28 height 15
click at [806, 194] on icon "button" at bounding box center [813, 199] width 15 height 15
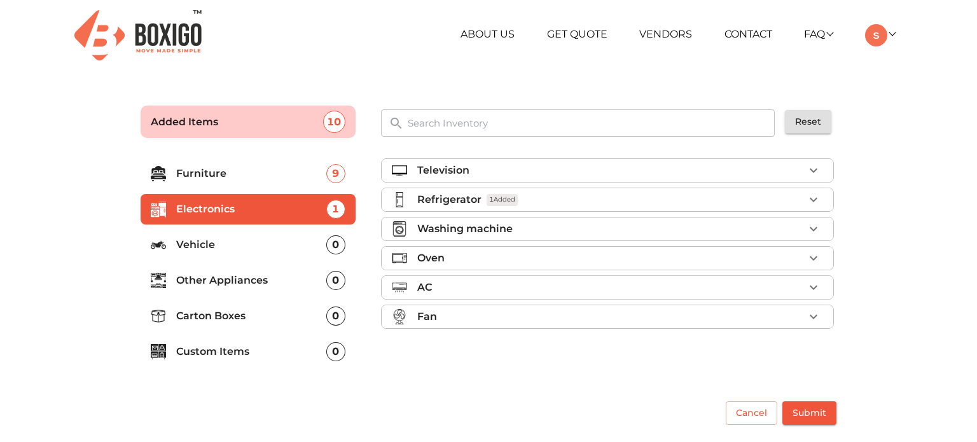
drag, startPoint x: 811, startPoint y: 223, endPoint x: 804, endPoint y: 233, distance: 11.8
click at [811, 224] on icon "button" at bounding box center [813, 228] width 15 height 15
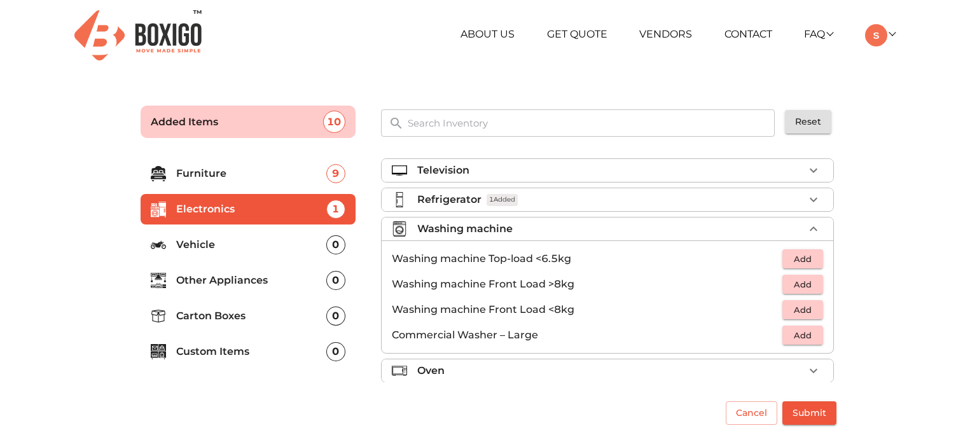
click at [793, 256] on span "Add" at bounding box center [803, 259] width 28 height 15
click at [249, 176] on p "Furniture" at bounding box center [251, 173] width 150 height 15
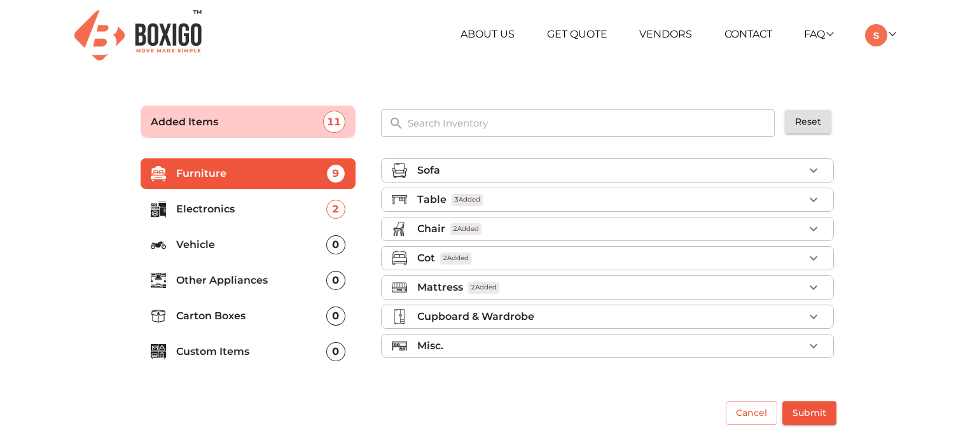
click at [417, 353] on li "Misc." at bounding box center [608, 346] width 452 height 23
click at [540, 318] on div "Cupboard & Wardrobe" at bounding box center [610, 316] width 387 height 15
click at [541, 285] on div "Mattress 2 Added" at bounding box center [610, 287] width 387 height 15
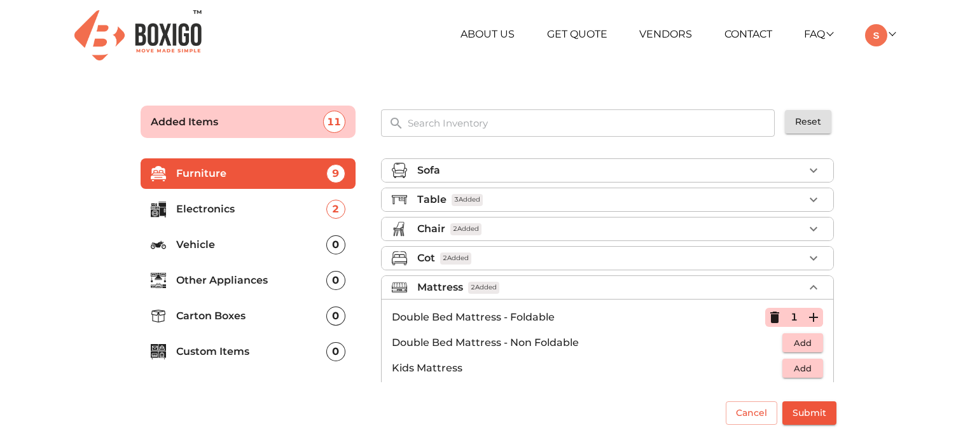
click at [550, 258] on div "Cot 2 Added" at bounding box center [610, 258] width 387 height 15
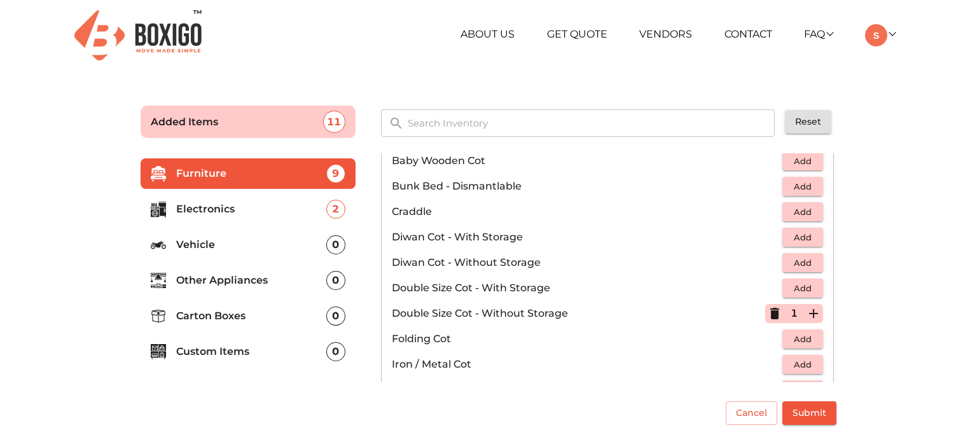
scroll to position [255, 0]
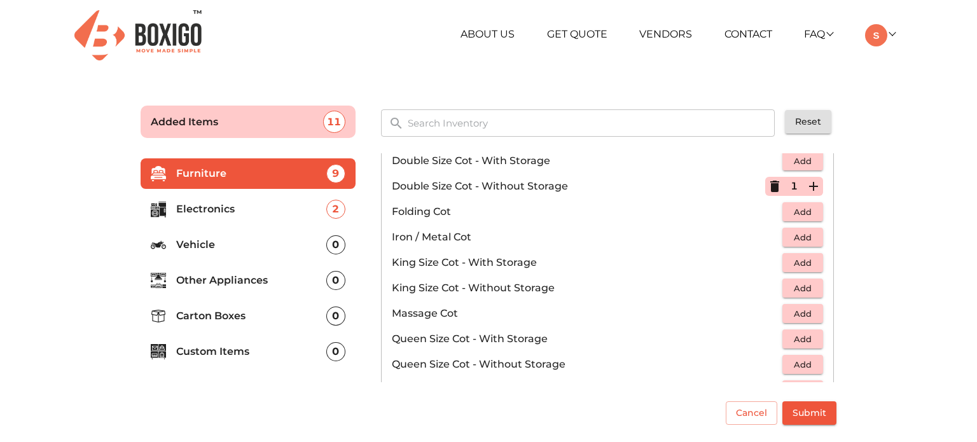
click at [771, 183] on icon "button" at bounding box center [775, 186] width 9 height 11
click at [808, 236] on span "Add" at bounding box center [803, 237] width 28 height 15
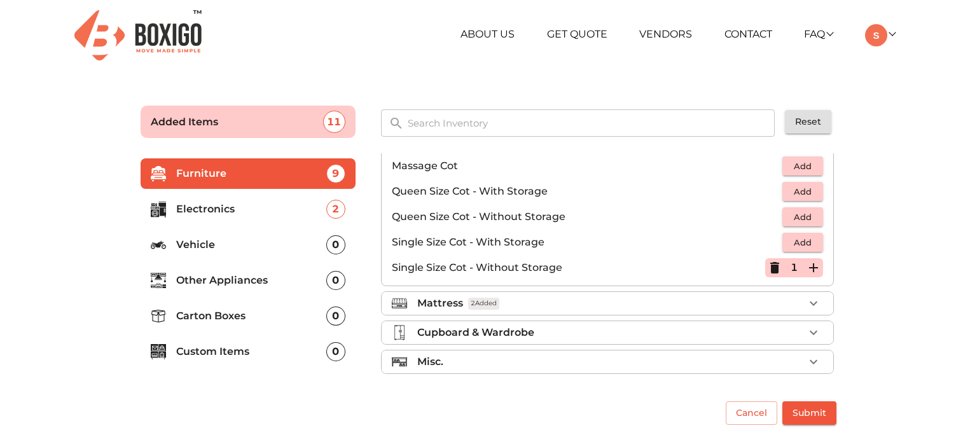
scroll to position [338, 0]
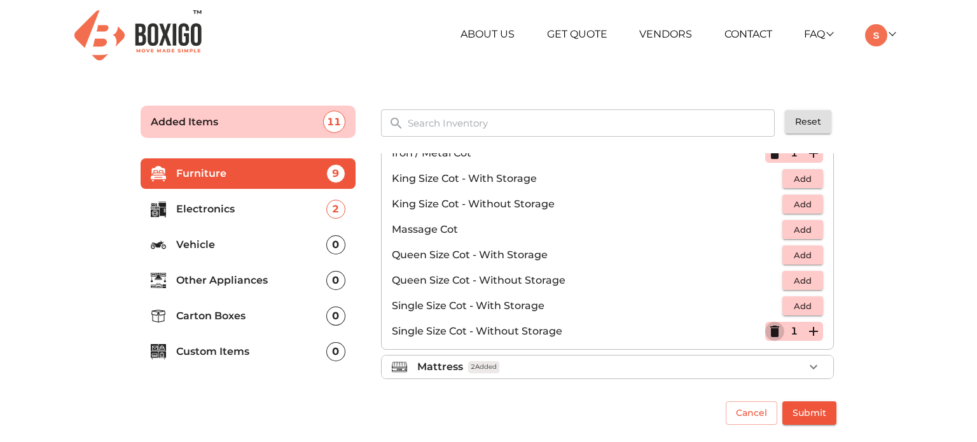
click at [772, 328] on icon "button" at bounding box center [775, 331] width 9 height 11
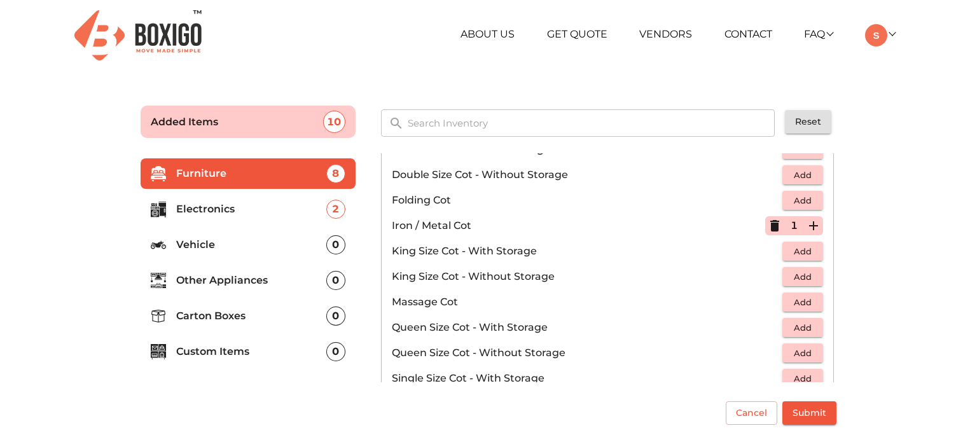
scroll to position [211, 0]
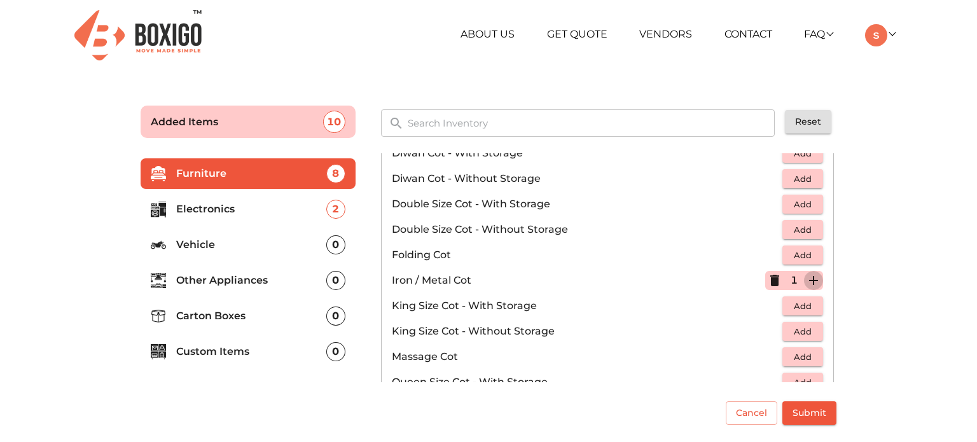
click at [806, 274] on icon "button" at bounding box center [813, 280] width 15 height 15
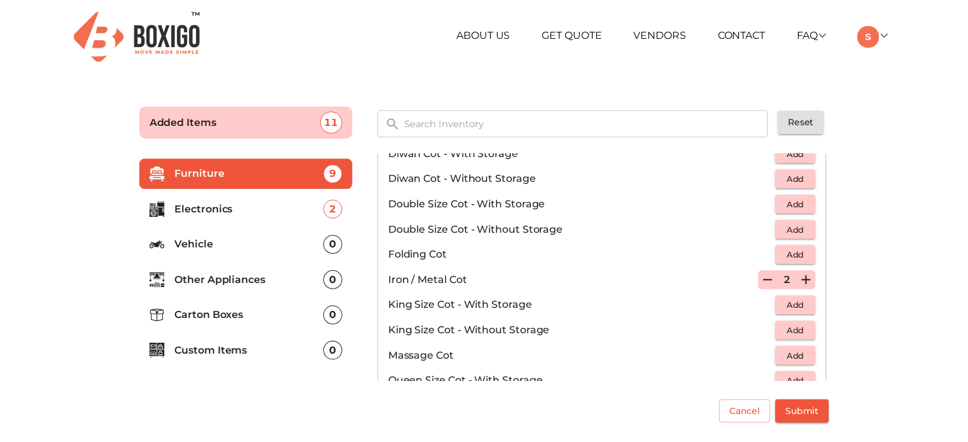
scroll to position [402, 0]
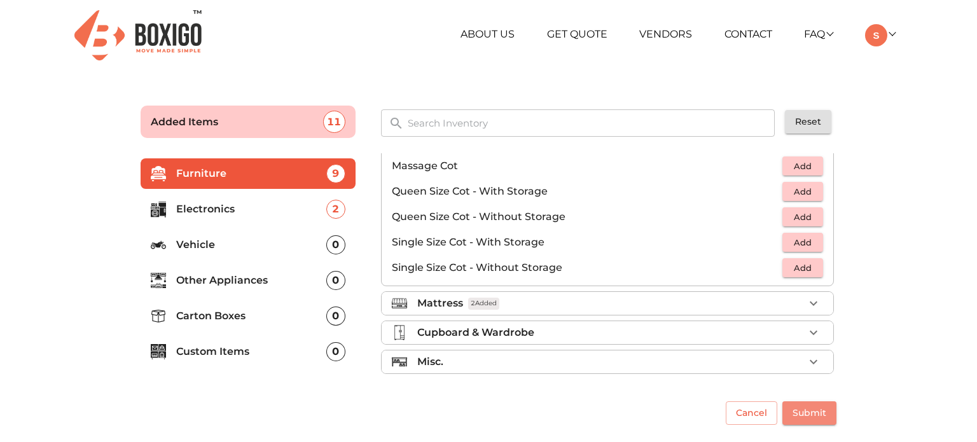
click at [825, 409] on span "Submit" at bounding box center [810, 413] width 34 height 16
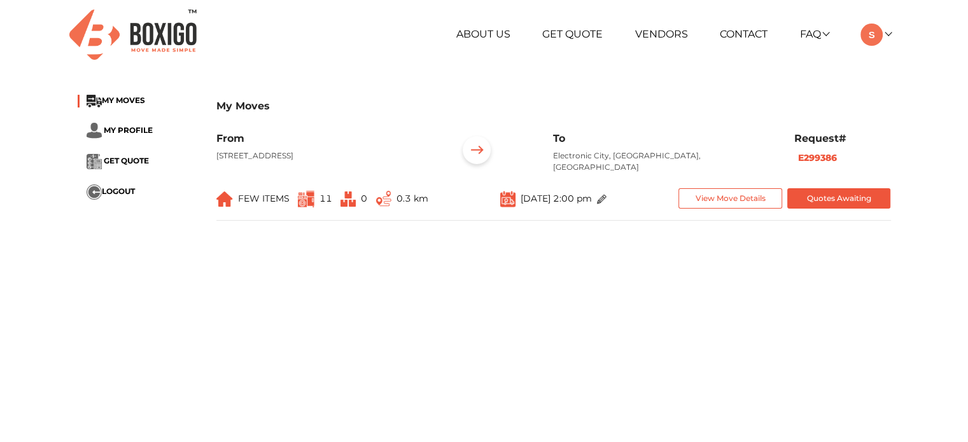
click at [123, 151] on ul "MY MOVES MY PROFILE GET QUOTE LOGOUT" at bounding box center [138, 147] width 120 height 105
click at [122, 160] on span "GET QUOTE" at bounding box center [126, 161] width 45 height 10
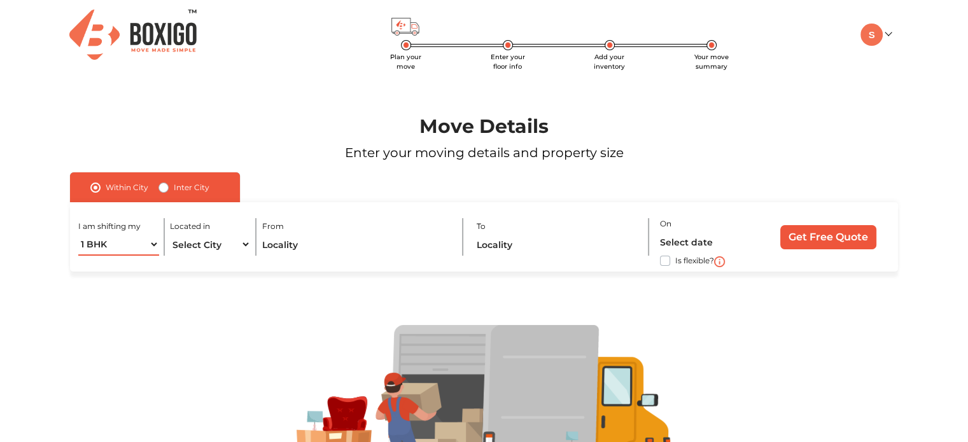
click at [151, 244] on select "1 BHK 2 BHK 3 BHK 3 + BHK FEW ITEMS" at bounding box center [118, 245] width 80 height 22
click at [239, 246] on select "Select City Bangalore Bengaluru Bhopal Bhubaneswar Chennai Coimbatore Cuttack D…" at bounding box center [210, 245] width 80 height 22
click at [888, 34] on link at bounding box center [875, 34] width 30 height 12
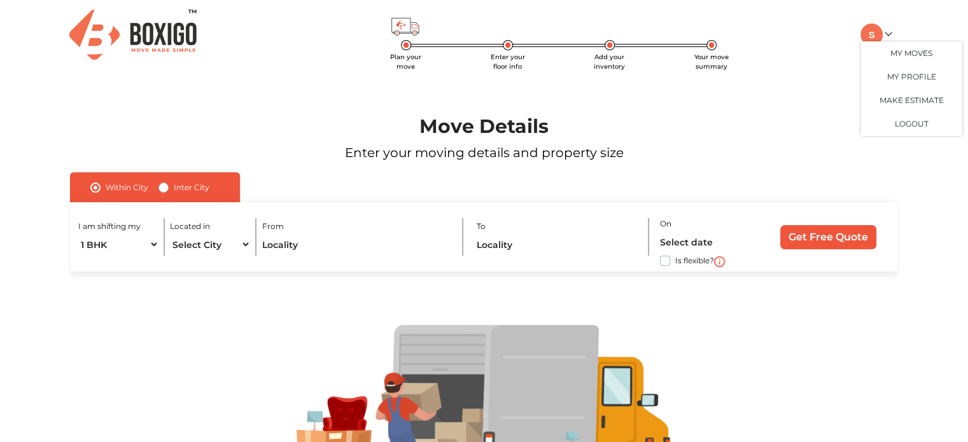
click at [748, 108] on div "Move Details Enter your moving details and property size" at bounding box center [483, 121] width 909 height 102
